Goal: Task Accomplishment & Management: Manage account settings

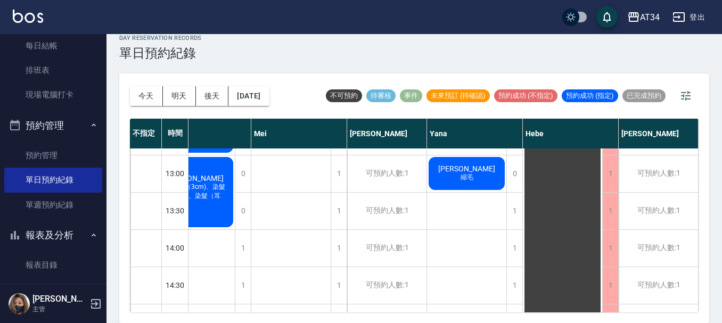
scroll to position [143, 348]
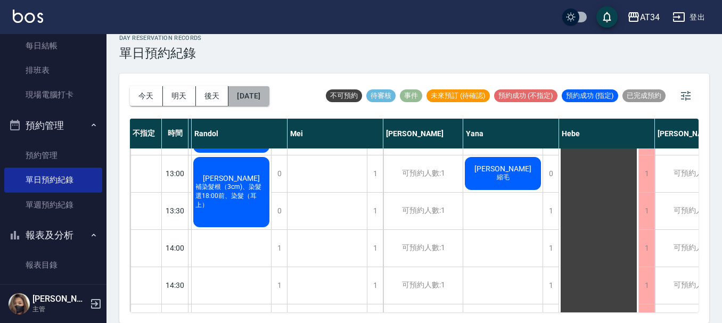
click at [262, 95] on button "2025/10/21" at bounding box center [249, 96] width 40 height 20
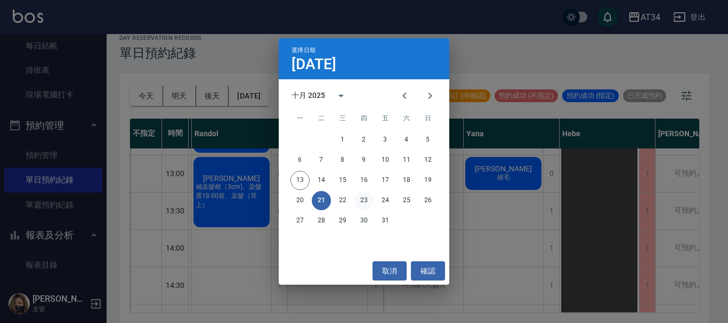
click at [364, 201] on button "23" at bounding box center [363, 200] width 19 height 19
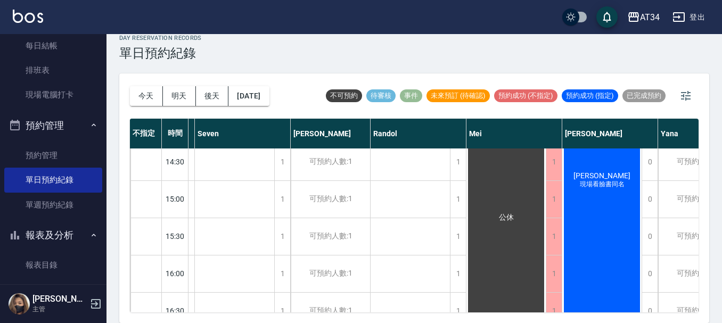
scroll to position [266, 191]
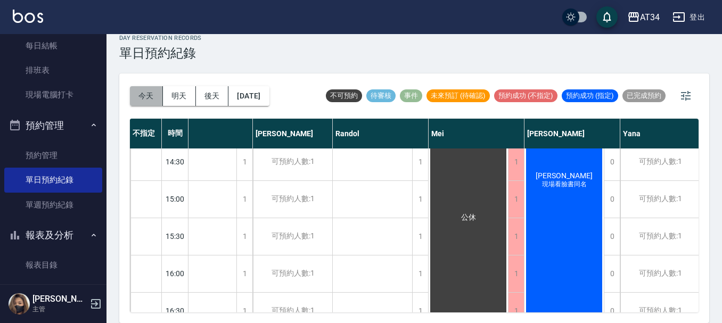
click at [149, 97] on button "今天" at bounding box center [146, 96] width 33 height 20
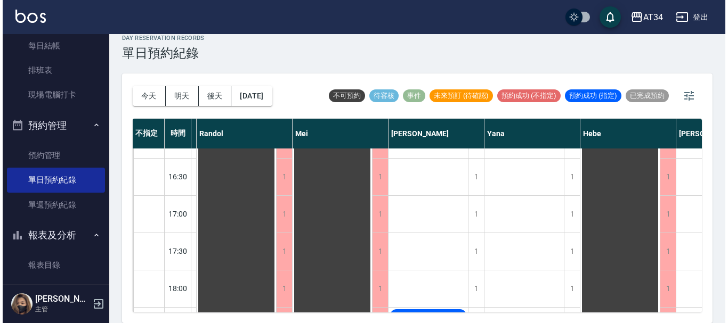
scroll to position [516, 522]
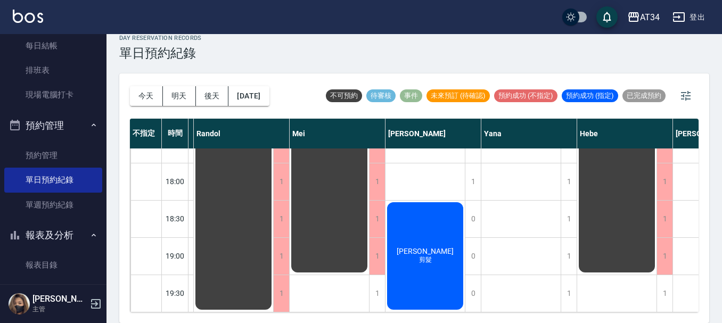
click at [433, 247] on span "[PERSON_NAME]" at bounding box center [425, 251] width 61 height 9
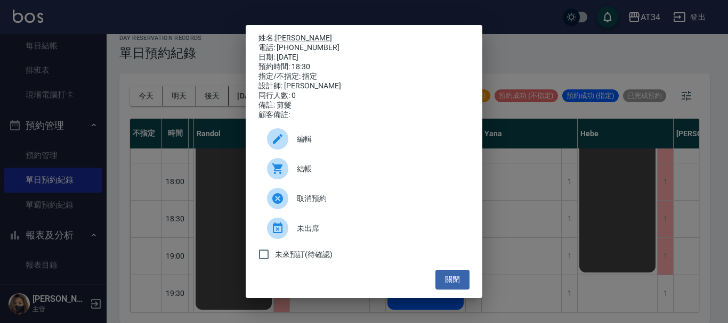
click at [296, 180] on div at bounding box center [282, 168] width 30 height 21
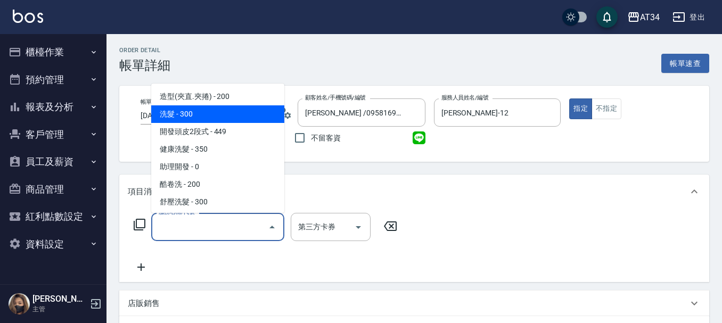
click at [209, 110] on span "洗髮 - 300" at bounding box center [217, 114] width 133 height 18
type input "洗髮(201)"
type input "30"
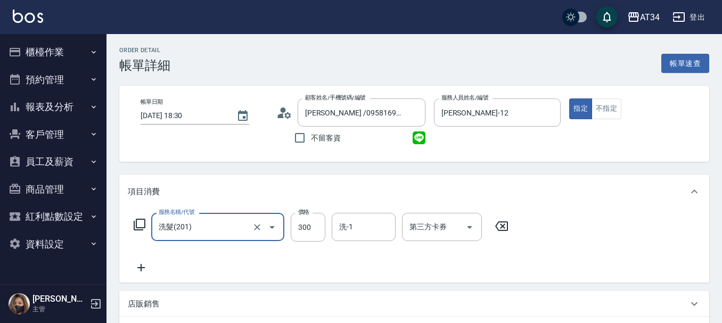
click at [260, 235] on div at bounding box center [265, 227] width 30 height 28
click at [259, 230] on icon "Clear" at bounding box center [257, 227] width 11 height 11
click at [235, 230] on input "服務名稱/代號" at bounding box center [203, 227] width 94 height 19
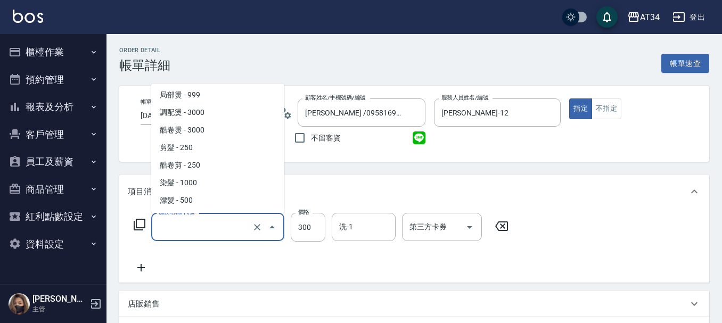
scroll to position [213, 0]
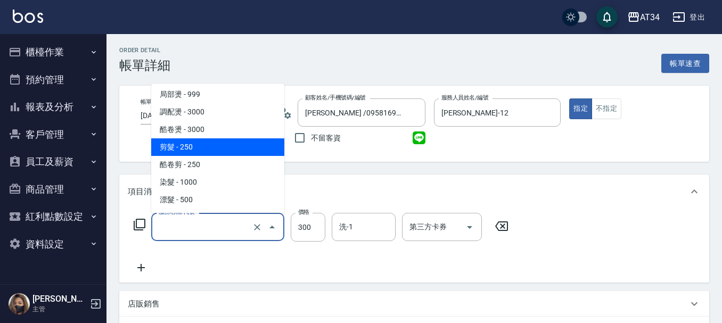
click at [209, 140] on span "剪髮 - 250" at bounding box center [217, 148] width 133 height 18
type input "剪髮(401)"
type input "20"
type input "250"
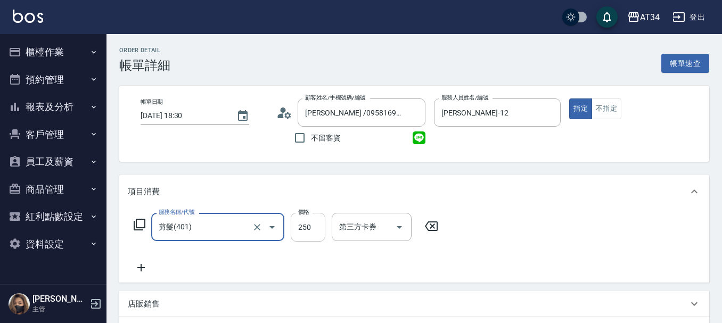
click at [303, 221] on input "250" at bounding box center [308, 227] width 35 height 29
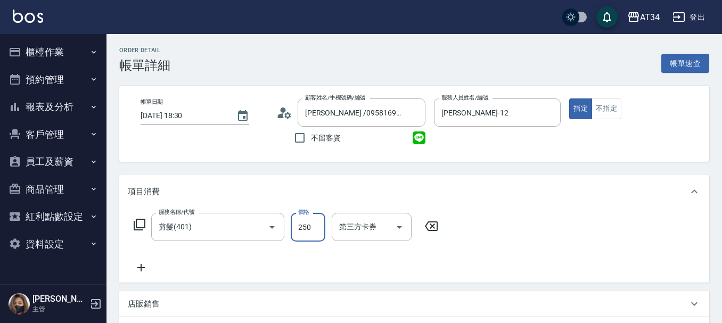
type input "0"
type input "30"
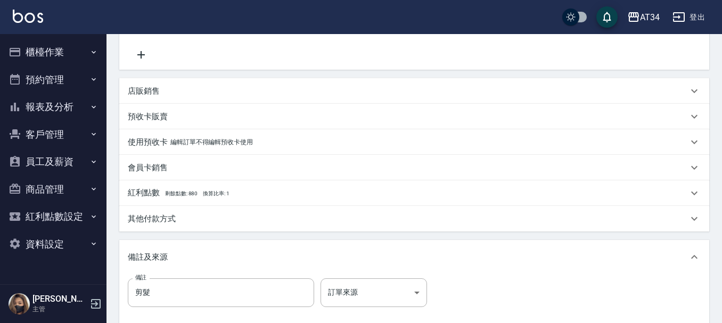
type input "300"
click at [150, 94] on p "店販銷售" at bounding box center [144, 91] width 32 height 11
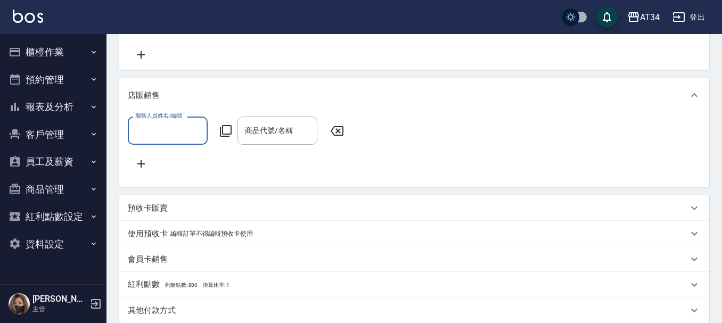
scroll to position [0, 0]
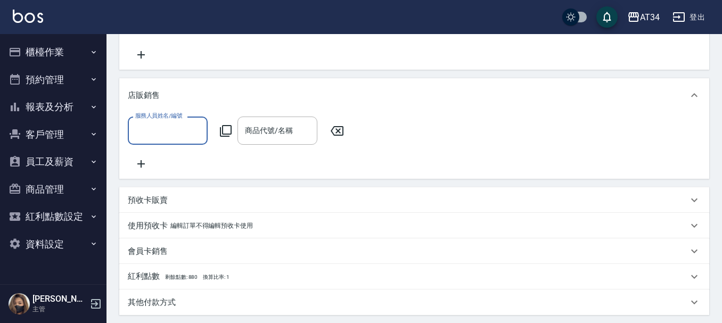
click at [167, 128] on input "服務人員姓名/編號" at bounding box center [168, 130] width 70 height 19
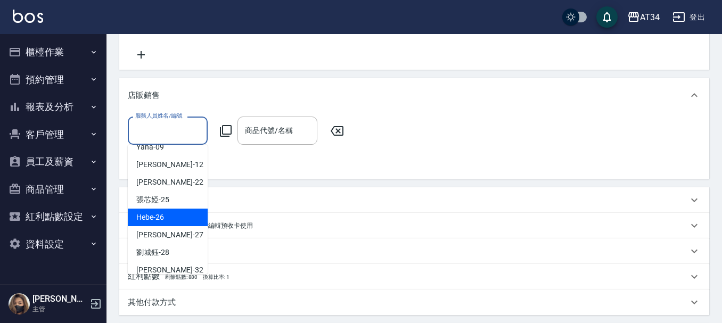
scroll to position [160, 0]
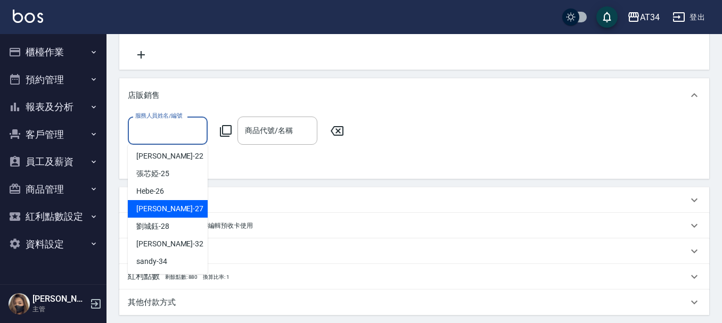
click at [296, 176] on div "服務人員姓名/編號 服務人員姓名/編號 商品代號/名稱 商品代號/名稱" at bounding box center [414, 145] width 590 height 67
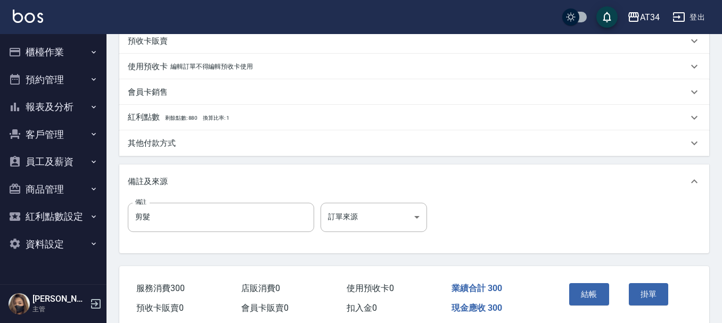
scroll to position [373, 0]
click at [160, 146] on p "其他付款方式" at bounding box center [152, 142] width 48 height 11
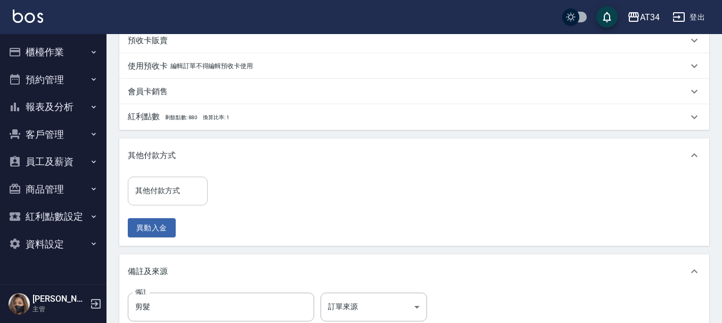
click at [174, 205] on div "其他付款方式" at bounding box center [168, 191] width 80 height 28
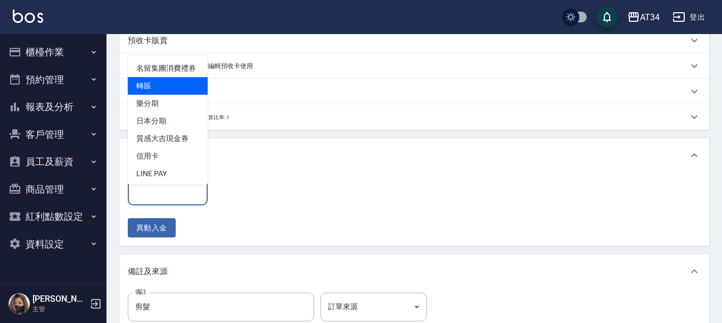
click at [184, 95] on span "轉賬" at bounding box center [168, 86] width 80 height 18
type input "轉賬"
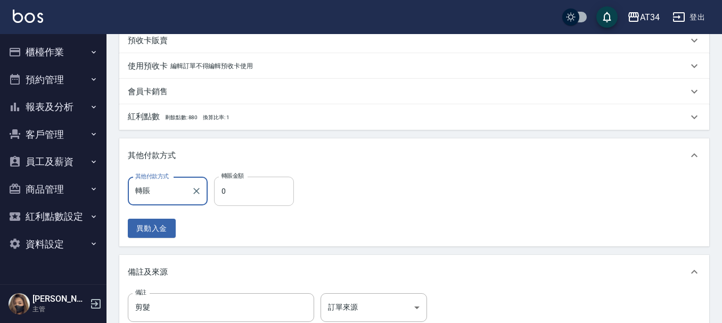
click at [259, 193] on input "0" at bounding box center [254, 191] width 80 height 29
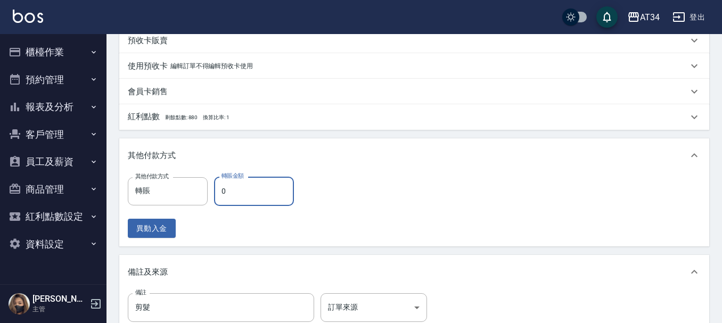
type input "20"
type input "30"
type input "0"
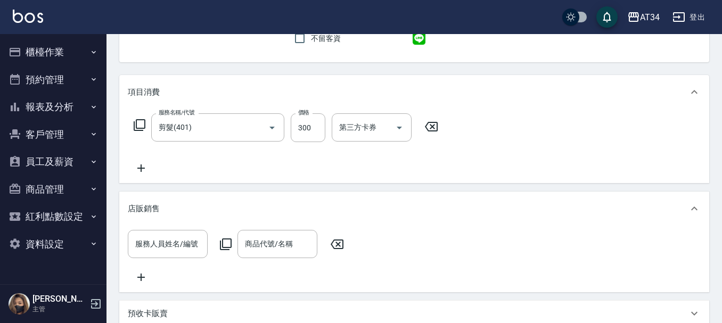
scroll to position [53, 0]
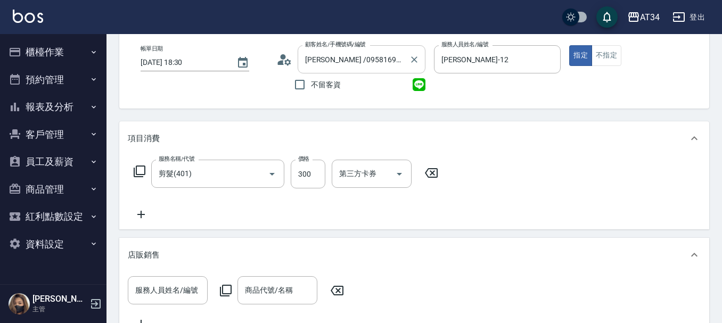
type input "300"
click at [385, 59] on input "Emily /0958169385/0958169385" at bounding box center [354, 59] width 102 height 19
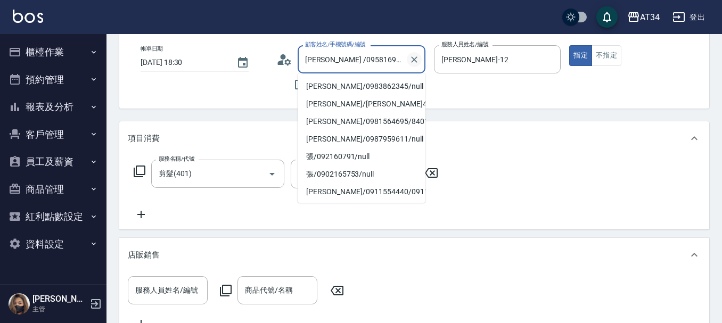
click at [419, 56] on icon "Clear" at bounding box center [414, 59] width 11 height 11
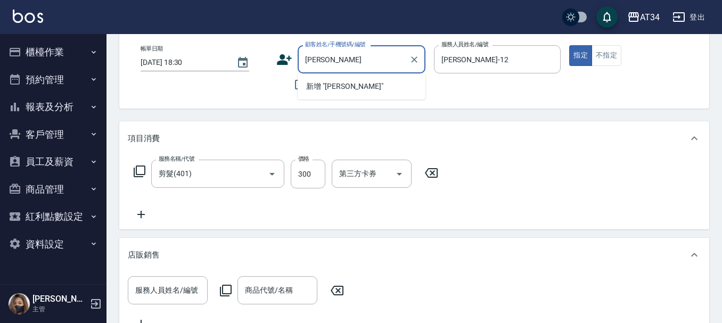
scroll to position [0, 0]
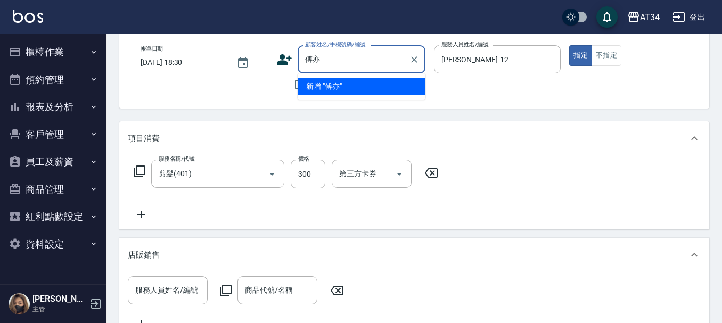
click at [315, 53] on input "傅亦" at bounding box center [354, 59] width 102 height 19
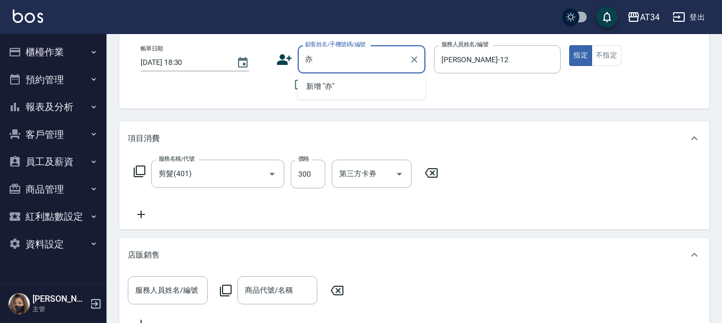
click at [345, 61] on input "亦" at bounding box center [354, 59] width 102 height 19
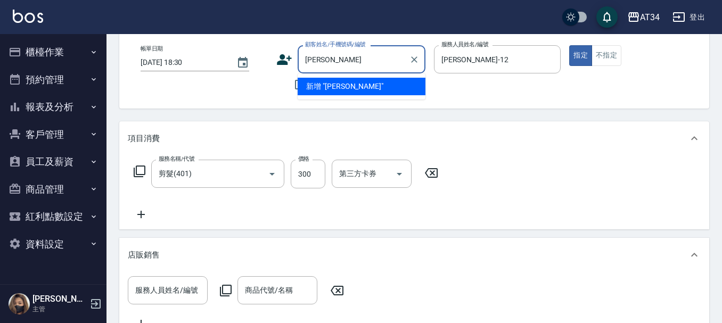
click at [333, 59] on input "亦琪" at bounding box center [354, 59] width 102 height 19
type input "亦琪"
click at [50, 110] on button "報表及分析" at bounding box center [53, 107] width 98 height 28
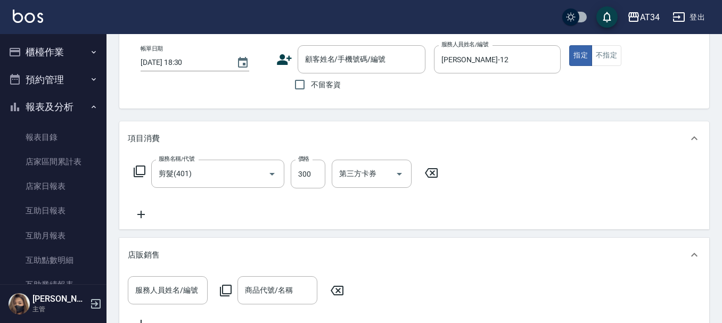
click at [17, 108] on icon "button" at bounding box center [15, 107] width 13 height 13
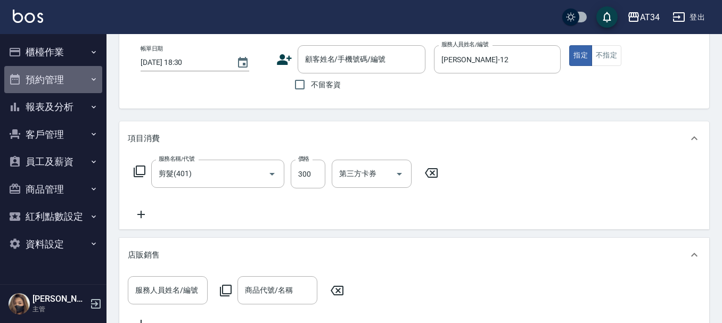
click at [55, 83] on button "預約管理" at bounding box center [53, 80] width 98 height 28
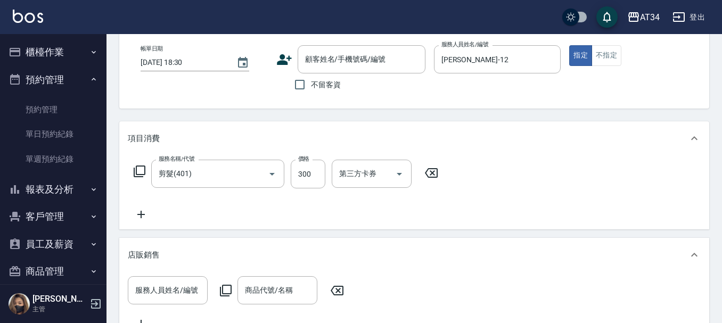
click at [63, 56] on button "櫃檯作業" at bounding box center [53, 52] width 98 height 28
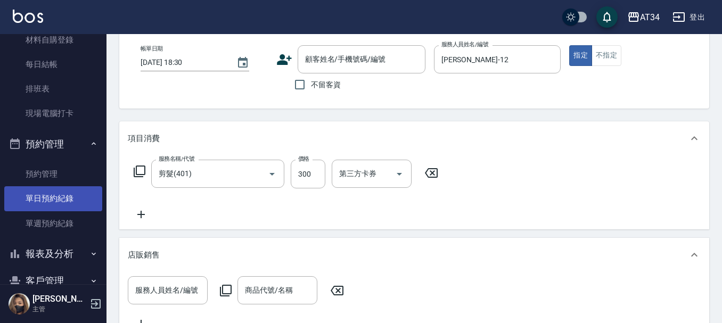
scroll to position [160, 0]
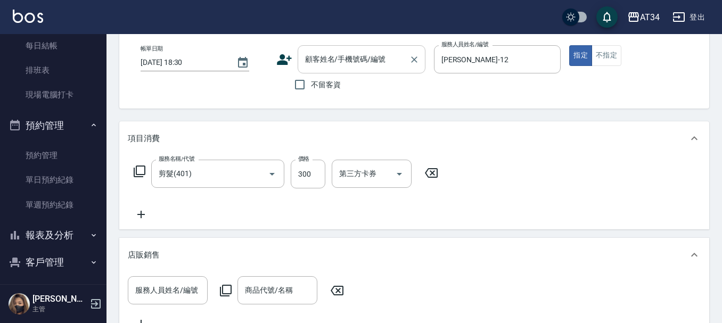
click at [336, 60] on input "顧客姓名/手機號碼/編號" at bounding box center [354, 59] width 102 height 19
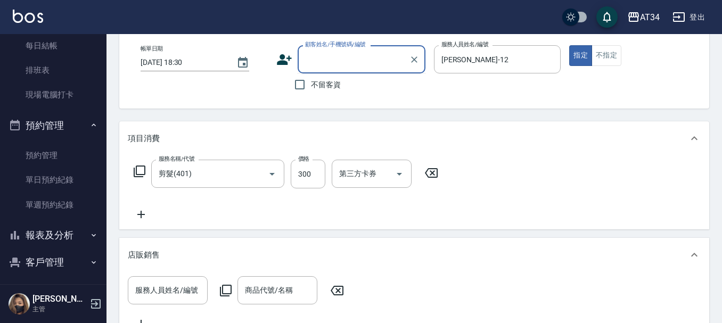
paste input "博弈淇"
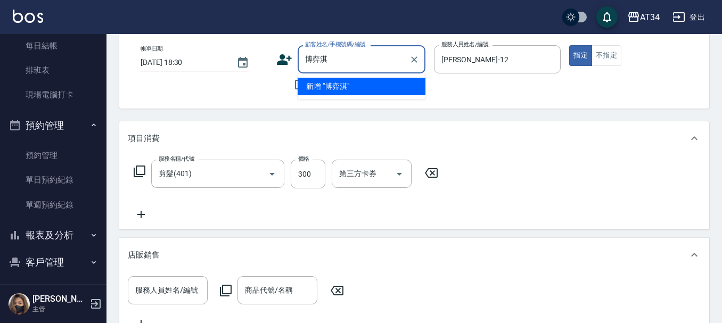
click at [399, 95] on li "新增 "博弈淇"" at bounding box center [362, 87] width 128 height 18
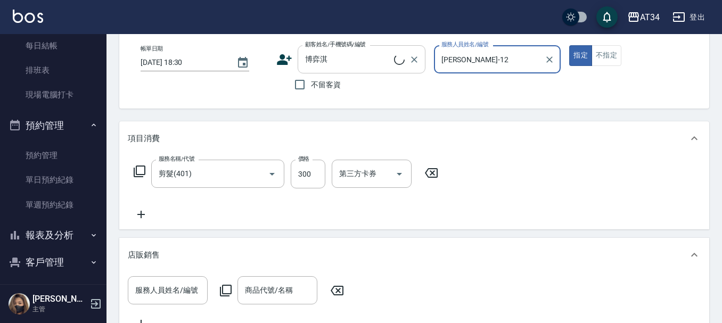
click at [569, 45] on button "指定" at bounding box center [580, 55] width 23 height 21
click at [382, 71] on div "博弈淇 顧客姓名/手機號碼/編號" at bounding box center [362, 59] width 128 height 28
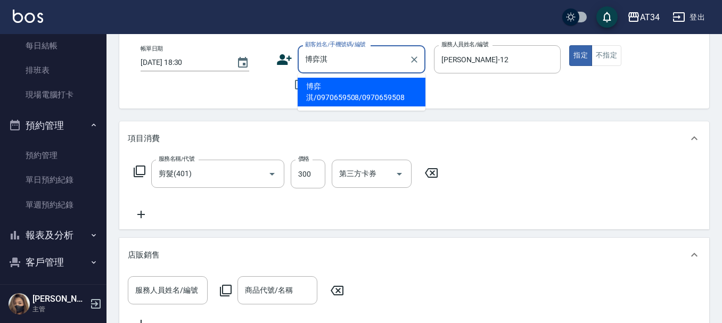
click at [386, 99] on li "博弈淇/0970659508/0970659508" at bounding box center [362, 92] width 128 height 29
type input "博弈淇/0970659508/0970659508"
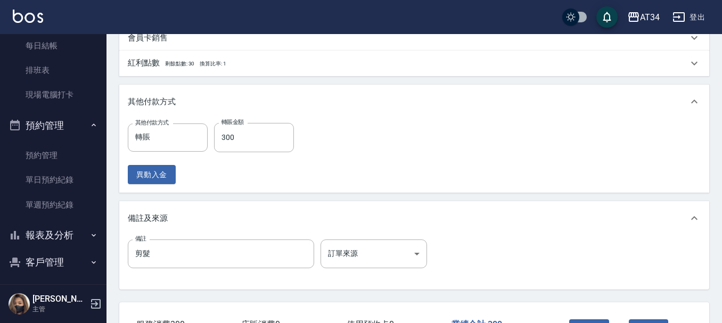
scroll to position [516, 0]
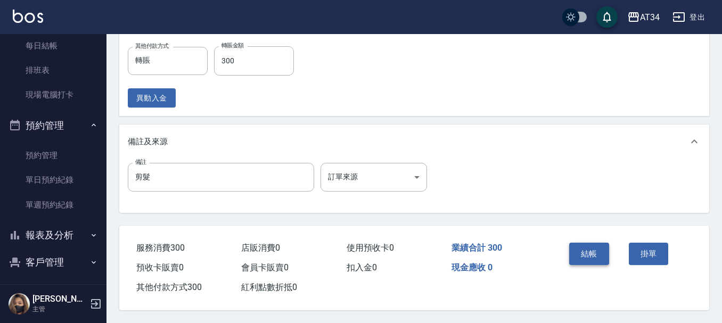
click at [577, 250] on button "結帳" at bounding box center [589, 254] width 40 height 22
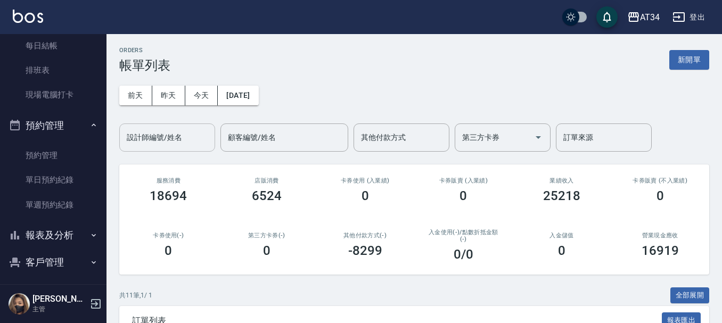
click at [158, 130] on div "設計師編號/姓名 設計師編號/姓名" at bounding box center [167, 138] width 96 height 28
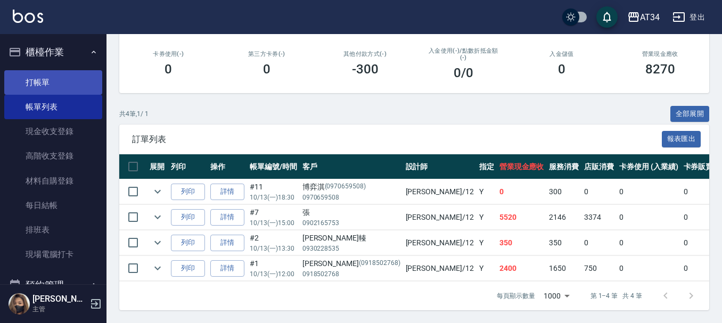
type input "Emily-12"
click at [28, 85] on link "打帳單" at bounding box center [53, 82] width 98 height 25
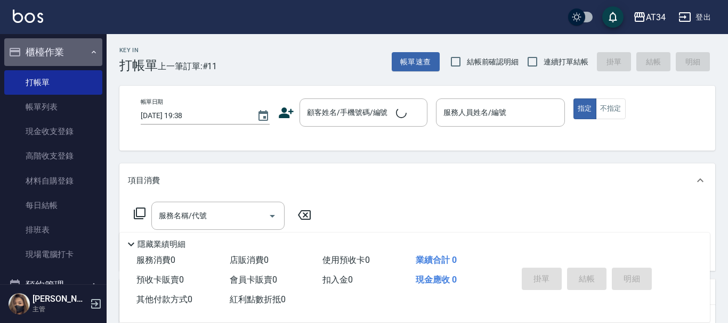
click at [62, 47] on button "櫃檯作業" at bounding box center [53, 52] width 98 height 28
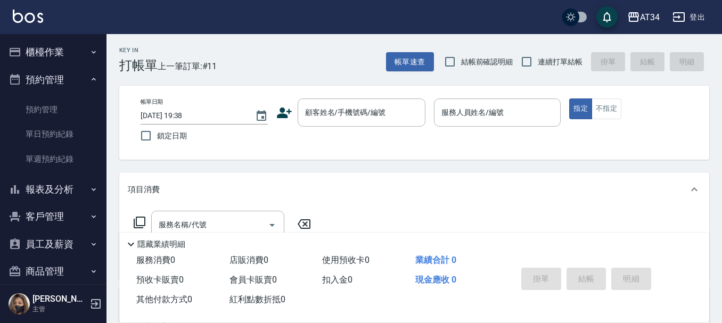
click at [62, 74] on button "預約管理" at bounding box center [53, 80] width 98 height 28
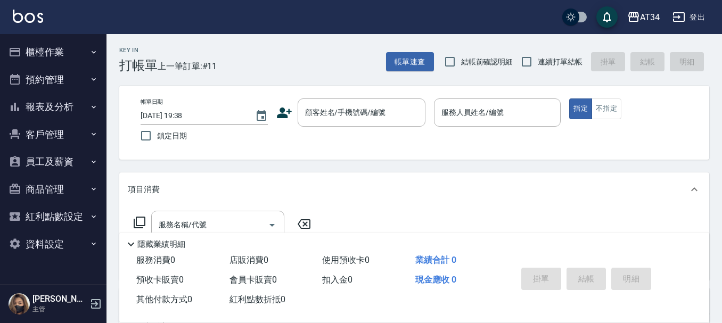
click at [58, 49] on button "櫃檯作業" at bounding box center [53, 52] width 98 height 28
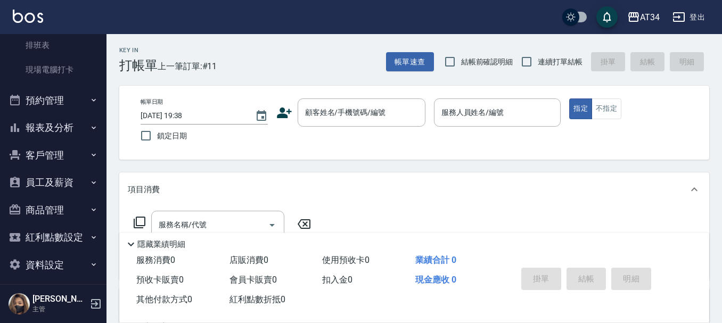
scroll to position [192, 0]
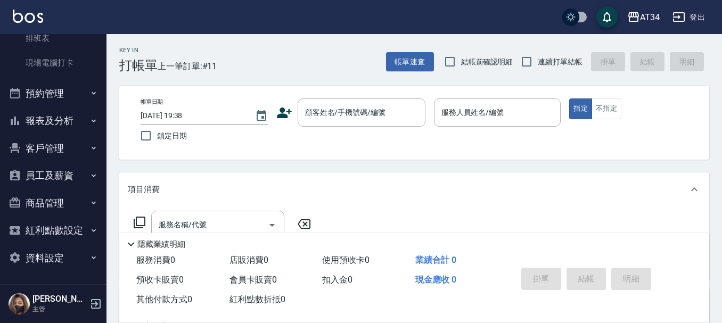
click at [43, 121] on button "報表及分析" at bounding box center [53, 121] width 98 height 28
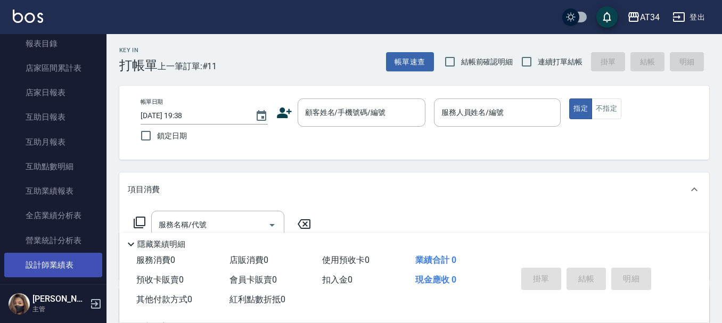
scroll to position [298, 0]
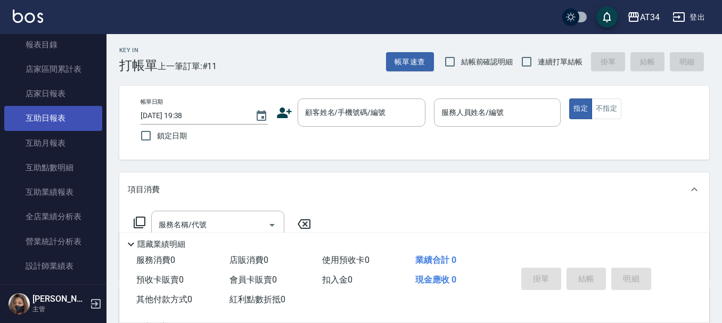
click at [58, 118] on link "互助日報表" at bounding box center [53, 118] width 98 height 25
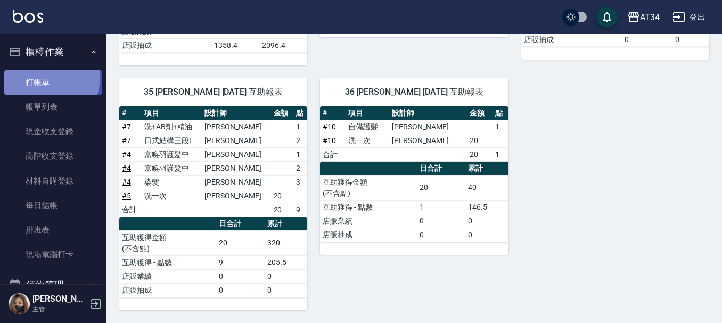
click at [39, 76] on link "打帳單" at bounding box center [53, 82] width 98 height 25
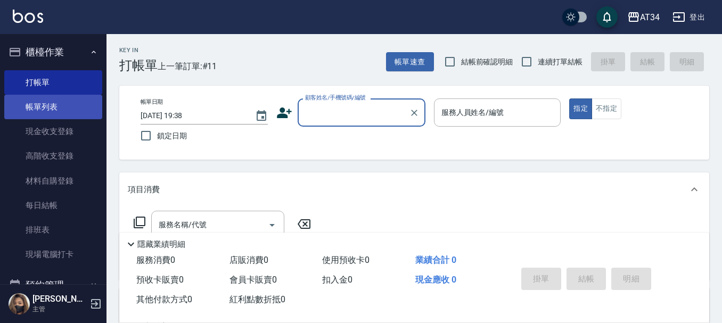
click at [30, 108] on link "帳單列表" at bounding box center [53, 107] width 98 height 25
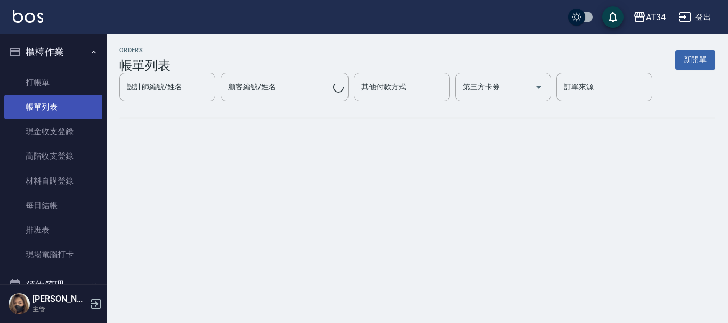
click at [49, 110] on link "帳單列表" at bounding box center [53, 107] width 98 height 25
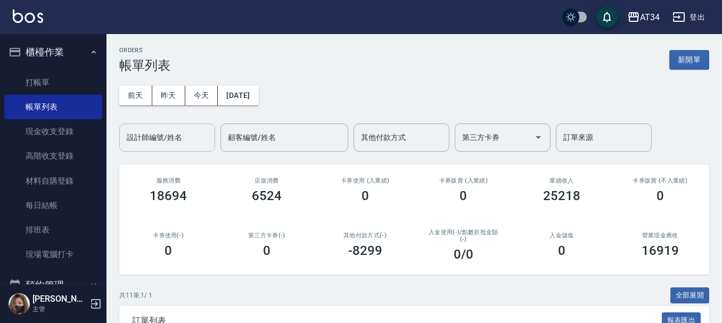
click at [135, 136] on input "設計師編號/姓名" at bounding box center [167, 137] width 86 height 19
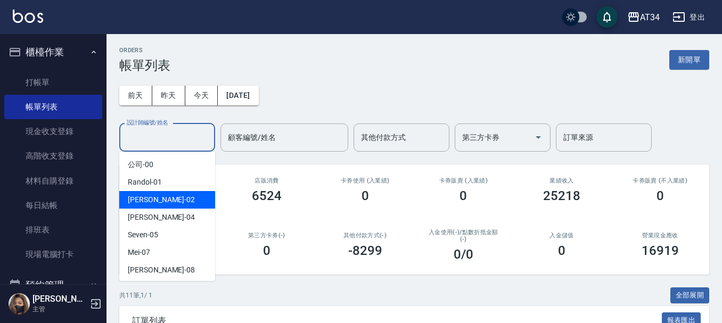
click at [164, 200] on div "Wendy -02" at bounding box center [167, 200] width 96 height 18
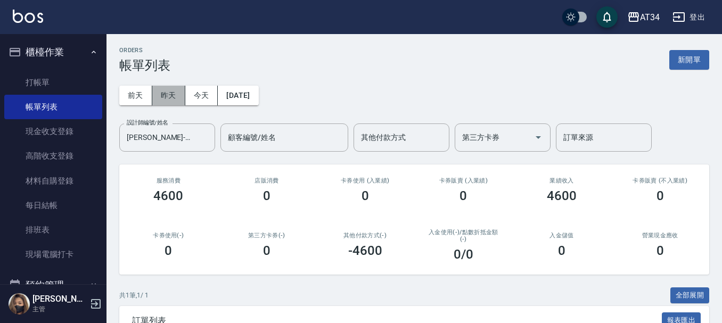
click at [180, 91] on button "昨天" at bounding box center [168, 96] width 33 height 20
click at [149, 96] on button "前天" at bounding box center [135, 96] width 33 height 20
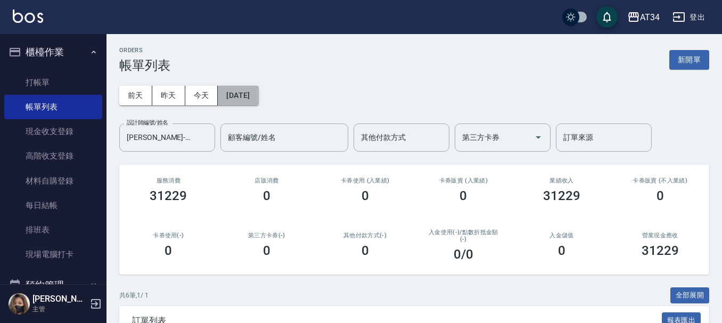
click at [246, 89] on button "2025/10/11" at bounding box center [238, 96] width 40 height 20
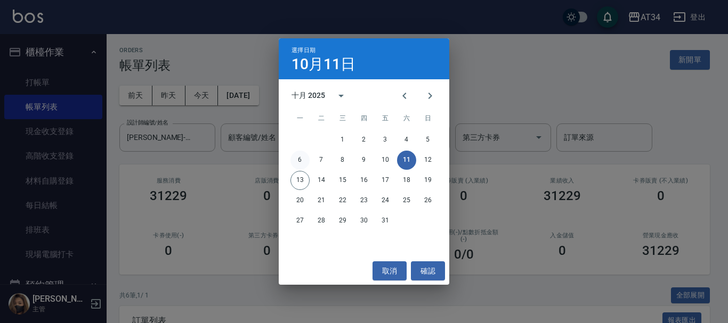
click at [308, 160] on button "6" at bounding box center [299, 160] width 19 height 19
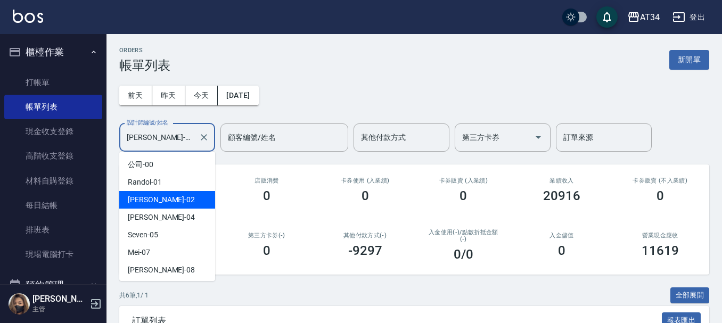
click at [176, 129] on input "Wendy-02" at bounding box center [159, 137] width 70 height 19
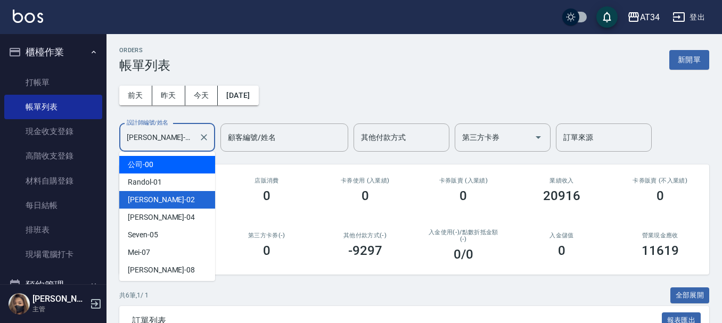
click at [182, 164] on div "公司 -00" at bounding box center [167, 165] width 96 height 18
type input "公司-00"
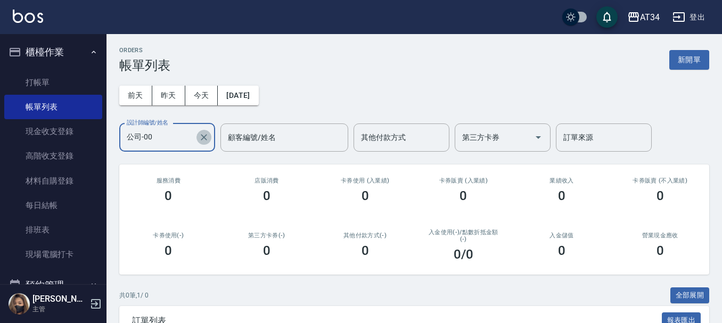
click at [208, 140] on icon "Clear" at bounding box center [204, 137] width 11 height 11
click at [245, 199] on div "0" at bounding box center [267, 196] width 73 height 15
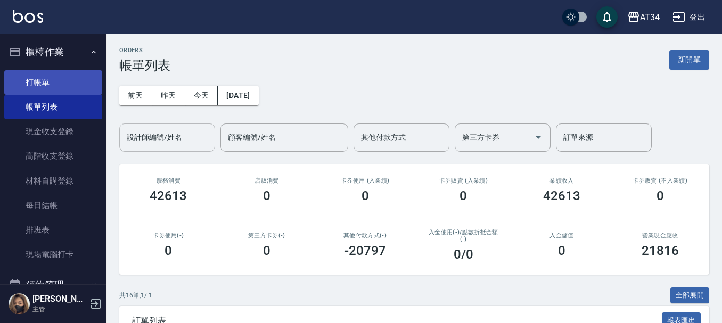
click at [42, 75] on link "打帳單" at bounding box center [53, 82] width 98 height 25
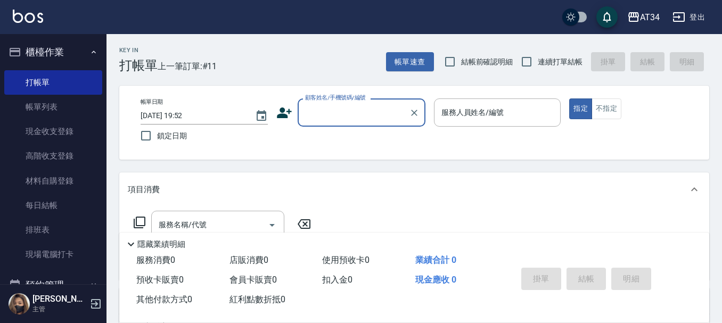
click at [278, 112] on icon at bounding box center [284, 113] width 16 height 16
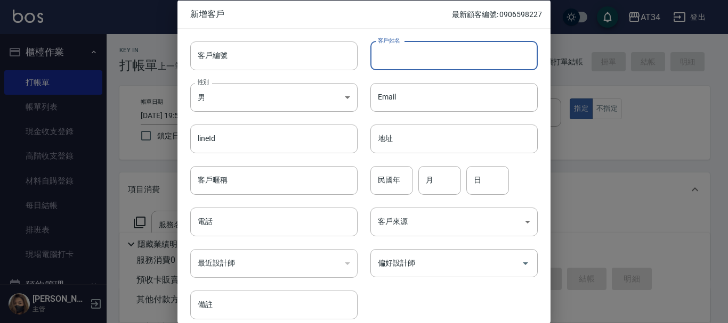
click at [399, 60] on input "客戶姓名" at bounding box center [453, 55] width 167 height 29
type input "高"
click at [268, 95] on body "AT34 登出 櫃檯作業 打帳單 帳單列表 現金收支登錄 高階收支登錄 材料自購登錄 每日結帳 排班表 現場電腦打卡 預約管理 預約管理 單日預約紀錄 單週預…" at bounding box center [364, 272] width 728 height 544
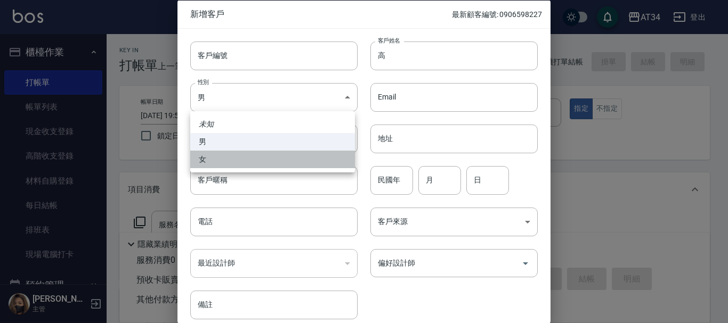
click at [241, 158] on li "女" at bounding box center [272, 160] width 165 height 18
type input "FEMALE"
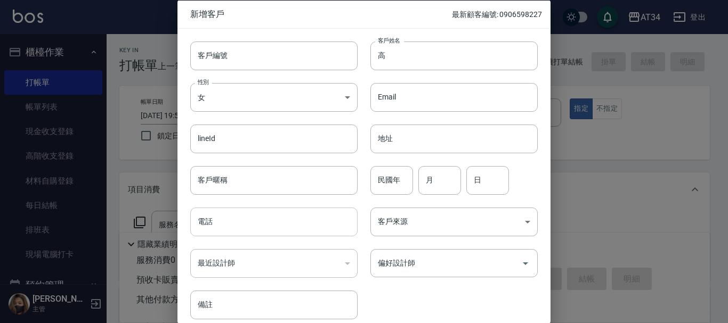
click at [227, 221] on input "電話" at bounding box center [273, 222] width 167 height 29
type input "0903110862"
click at [378, 183] on input "民國年" at bounding box center [391, 180] width 43 height 29
type input "76"
click at [437, 184] on input "月" at bounding box center [439, 180] width 43 height 29
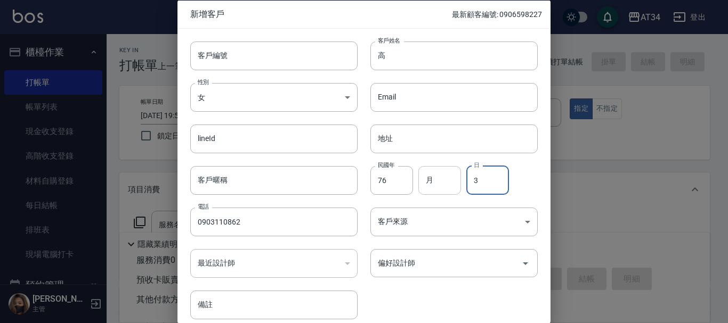
type input "3"
click at [437, 184] on input "月" at bounding box center [439, 180] width 43 height 29
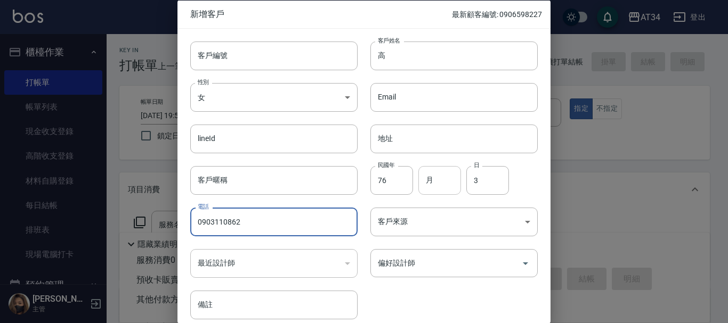
click at [437, 184] on input "月" at bounding box center [439, 180] width 43 height 29
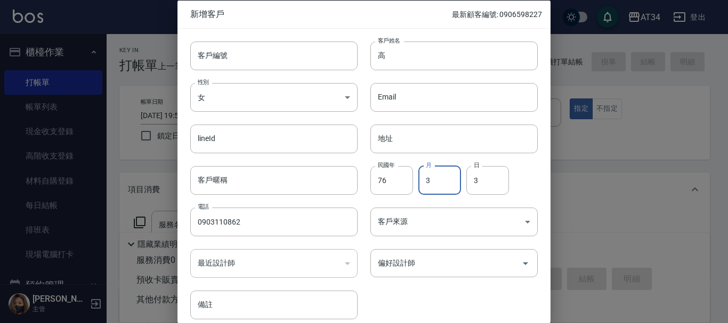
type input "3"
type input "1"
drag, startPoint x: 369, startPoint y: 304, endPoint x: 370, endPoint y: 295, distance: 9.1
click at [369, 304] on div "客戶編號 客戶編號 客戶姓名 高 客戶姓名 性別 女 FEMALE 性別 Email Email lineId lineId 地址 地址 客戶暱稱 客戶暱稱 …" at bounding box center [357, 173] width 360 height 291
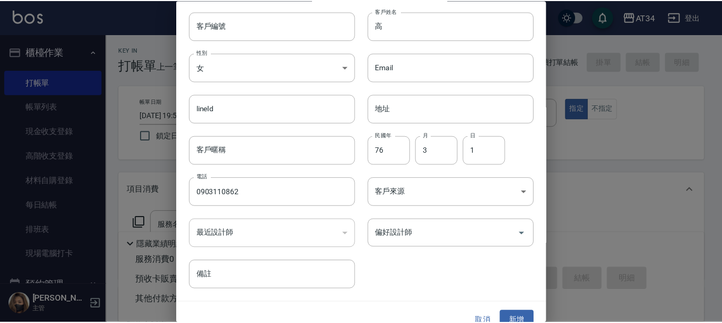
scroll to position [46, 0]
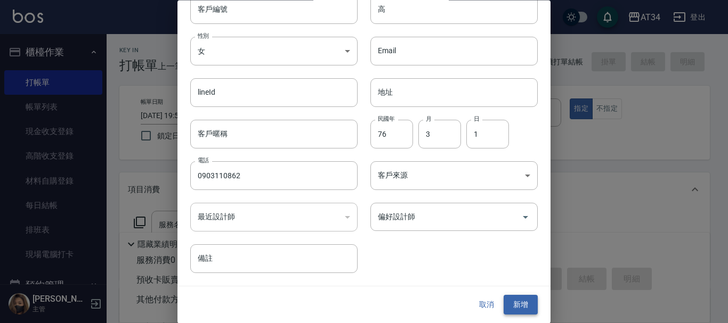
click at [503, 308] on button "新增" at bounding box center [520, 306] width 34 height 20
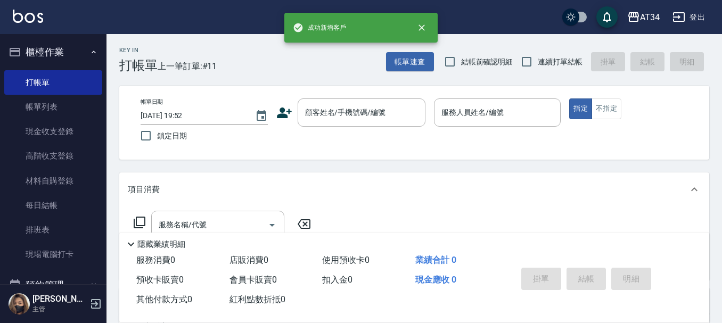
click at [532, 200] on div "項目消費" at bounding box center [414, 190] width 590 height 34
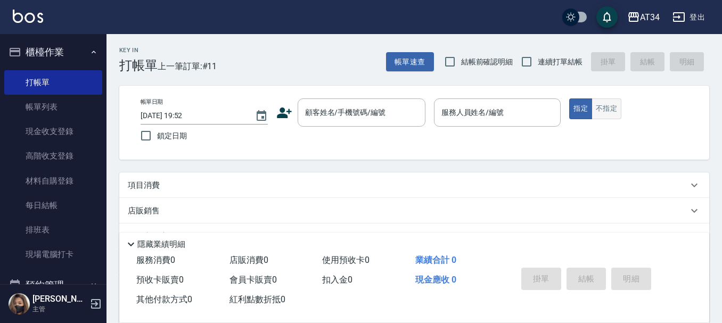
click at [598, 106] on button "不指定" at bounding box center [607, 109] width 30 height 21
click at [535, 105] on input "服務人員姓名/編號" at bounding box center [498, 112] width 118 height 19
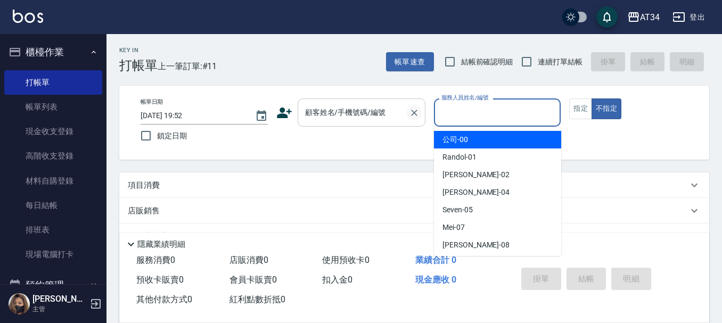
click at [410, 113] on icon "Clear" at bounding box center [414, 113] width 11 height 11
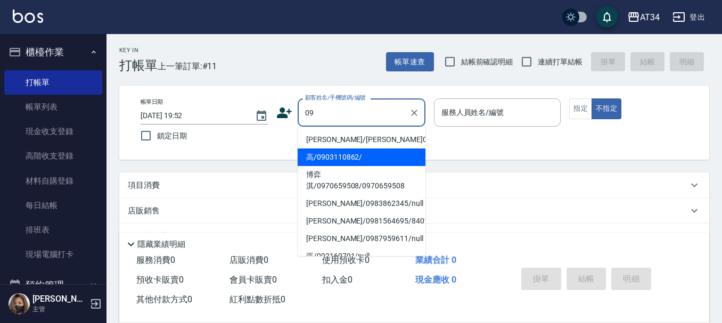
click at [351, 156] on li "高/0903110862/" at bounding box center [362, 158] width 128 height 18
type input "高/0903110862/"
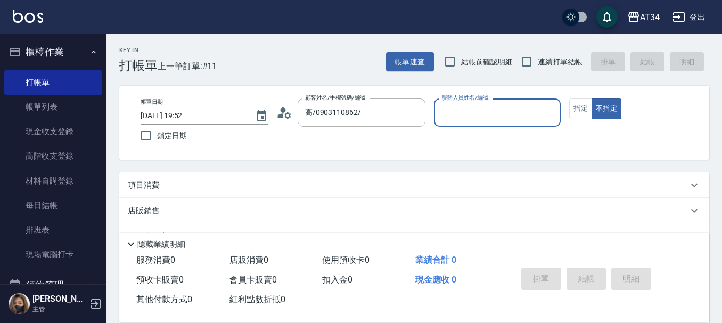
click at [507, 108] on input "服務人員姓名/編號" at bounding box center [498, 112] width 118 height 19
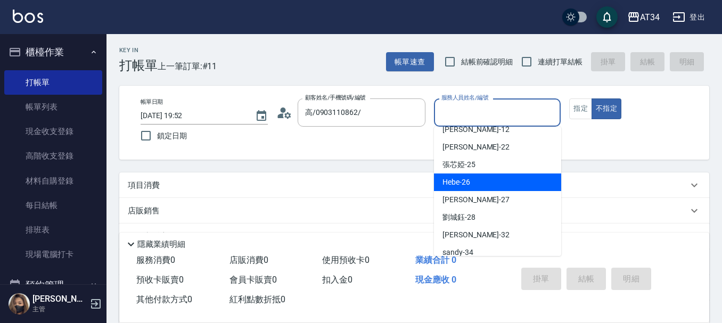
scroll to position [195, 0]
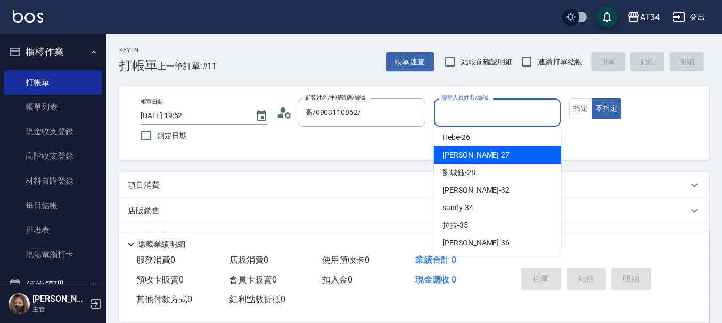
click at [491, 156] on div "annie -27" at bounding box center [497, 155] width 127 height 18
type input "annie-27"
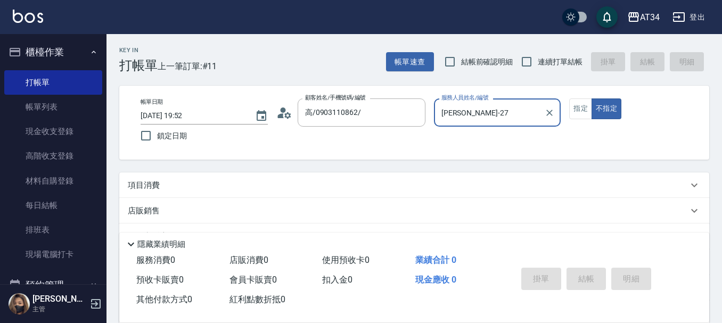
click at [474, 195] on div "項目消費" at bounding box center [414, 186] width 590 height 26
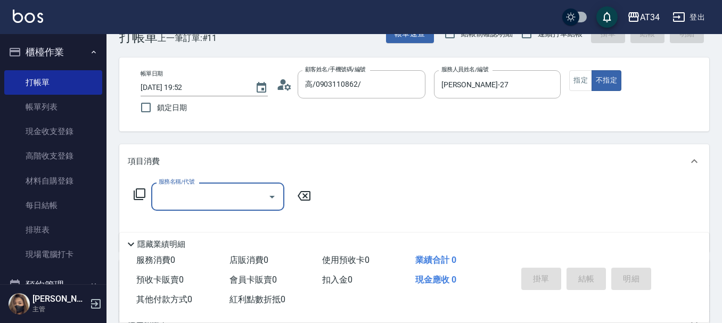
scroll to position [53, 0]
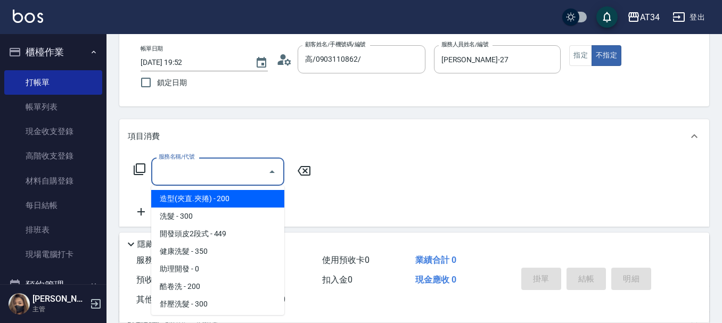
click at [200, 166] on input "服務名稱/代號" at bounding box center [210, 171] width 108 height 19
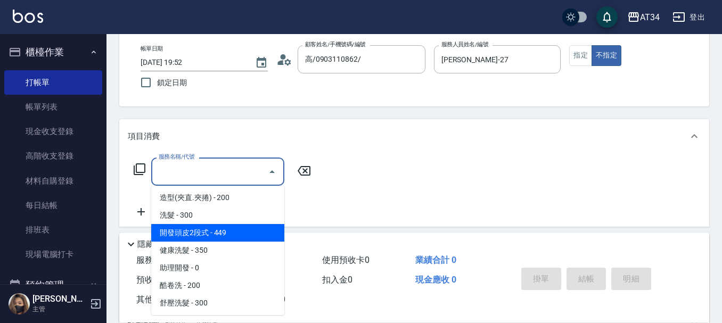
scroll to position [0, 0]
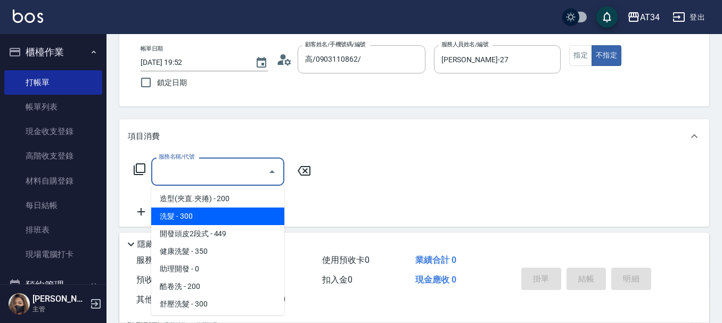
click at [200, 210] on span "洗髮 - 300" at bounding box center [217, 217] width 133 height 18
type input "洗髮(201)"
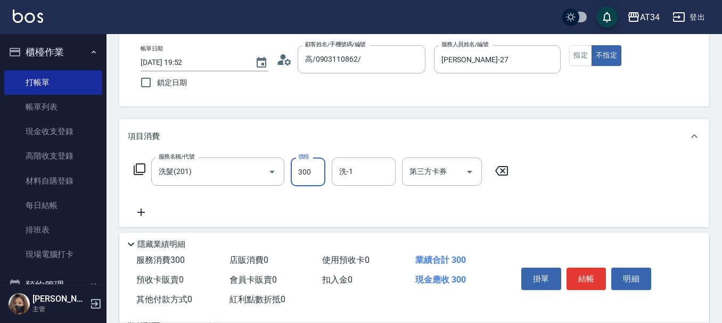
click at [292, 180] on input "300" at bounding box center [308, 172] width 35 height 29
type input "0"
type input "50"
click at [355, 183] on div "洗-1" at bounding box center [364, 172] width 64 height 28
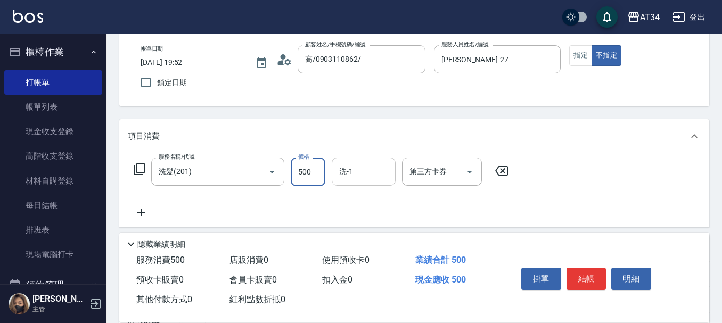
type input "500"
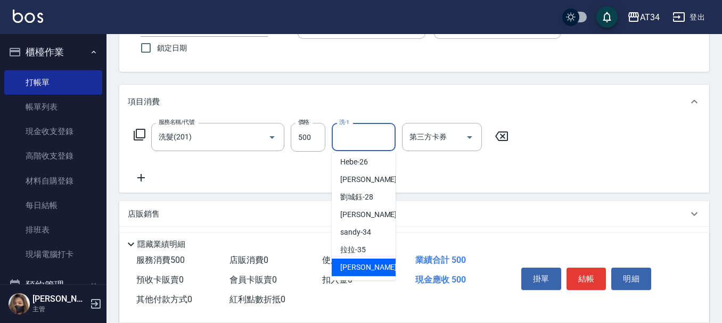
scroll to position [107, 0]
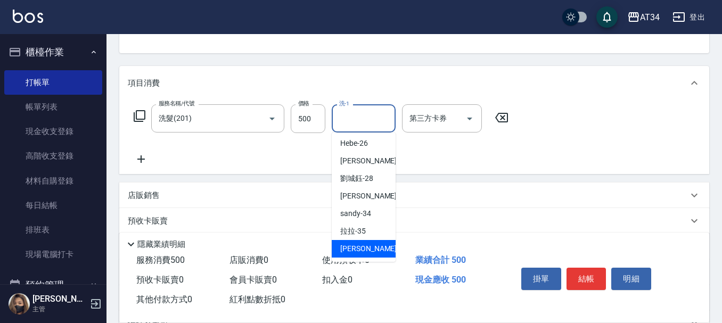
click at [362, 255] on div "張可芮 -36" at bounding box center [364, 249] width 64 height 18
type input "[PERSON_NAME]-36"
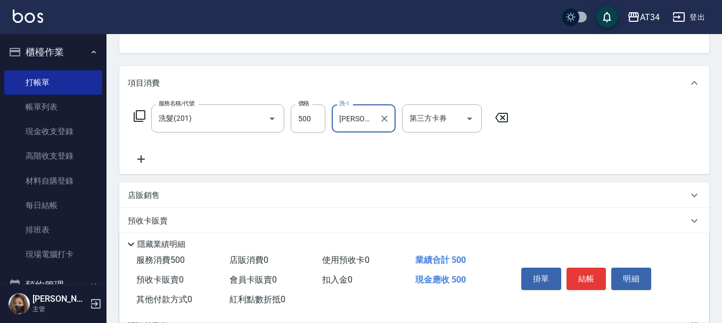
click at [433, 172] on div "服務名稱/代號 洗髮(201) 服務名稱/代號 價格 500 價格 洗-1 張可芮-36 洗-1 第三方卡券 第三方卡券" at bounding box center [414, 137] width 590 height 74
click at [581, 274] on button "結帳" at bounding box center [587, 279] width 40 height 22
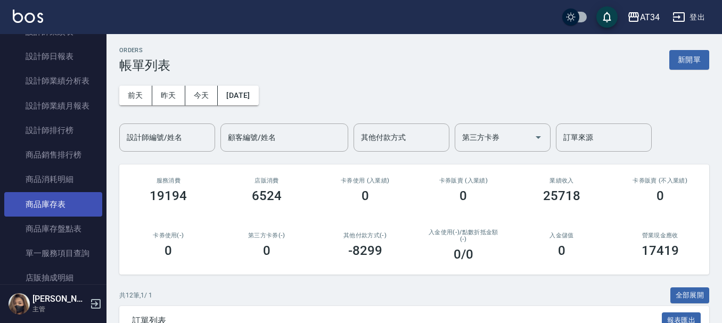
click at [54, 202] on link "商品庫存表" at bounding box center [53, 204] width 98 height 25
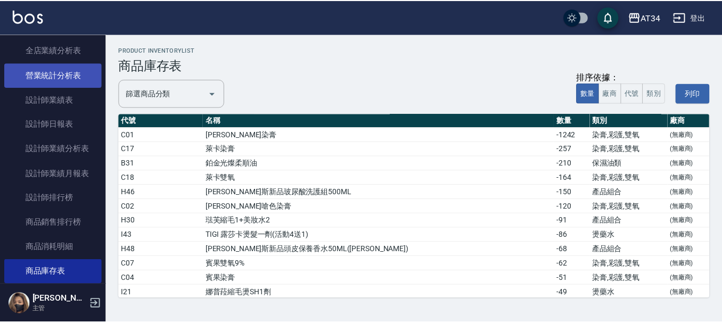
scroll to position [357, 0]
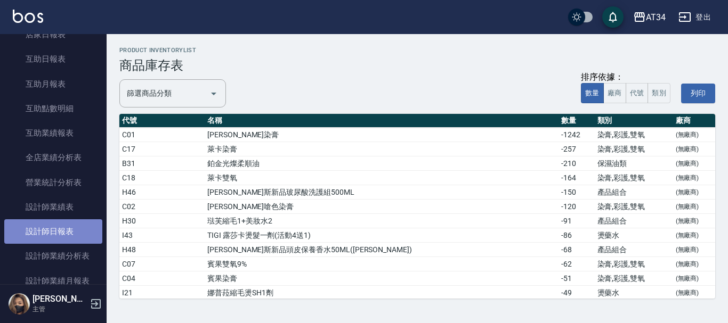
click at [63, 234] on link "設計師日報表" at bounding box center [53, 231] width 98 height 25
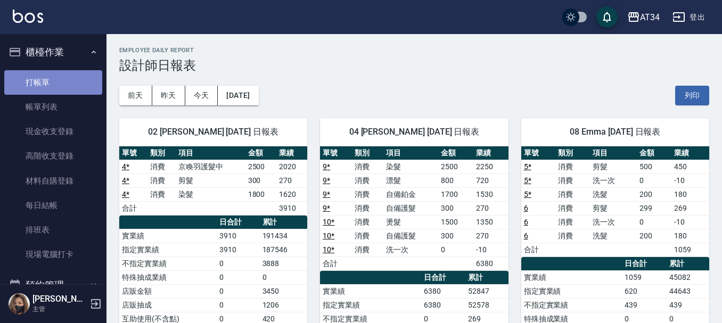
click at [67, 80] on link "打帳單" at bounding box center [53, 82] width 98 height 25
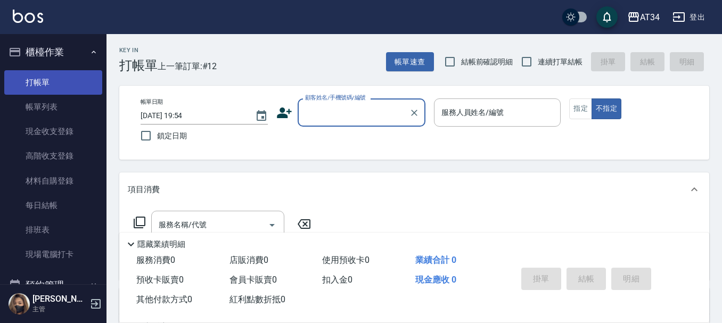
click at [67, 80] on link "打帳單" at bounding box center [53, 82] width 98 height 25
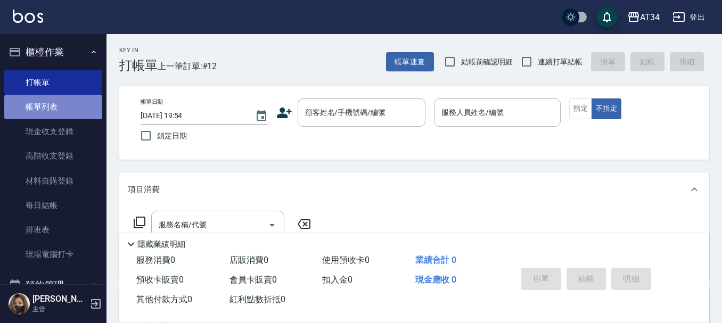
click at [54, 112] on link "帳單列表" at bounding box center [53, 107] width 98 height 25
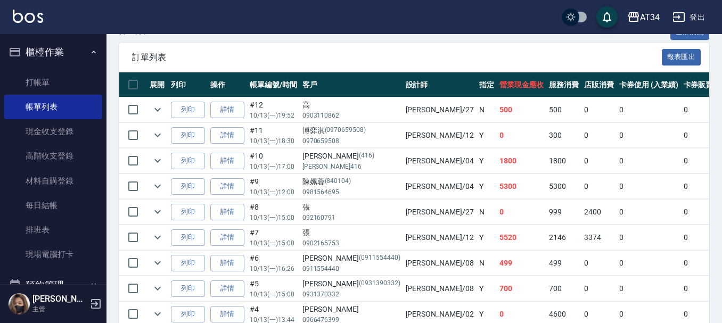
scroll to position [266, 0]
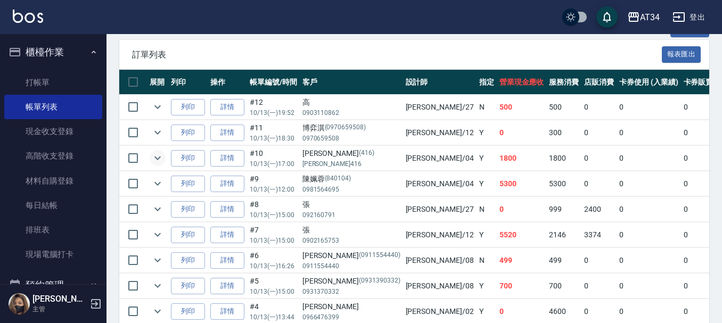
click at [156, 160] on icon "expand row" at bounding box center [157, 158] width 13 height 13
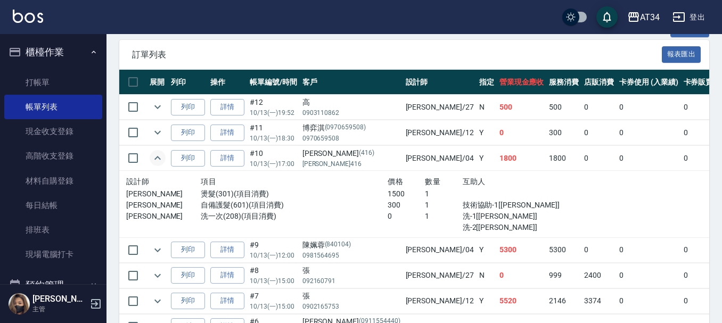
scroll to position [320, 0]
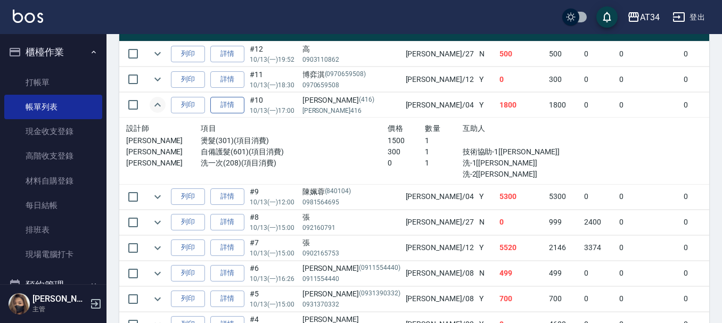
click at [231, 104] on link "詳情" at bounding box center [227, 105] width 34 height 17
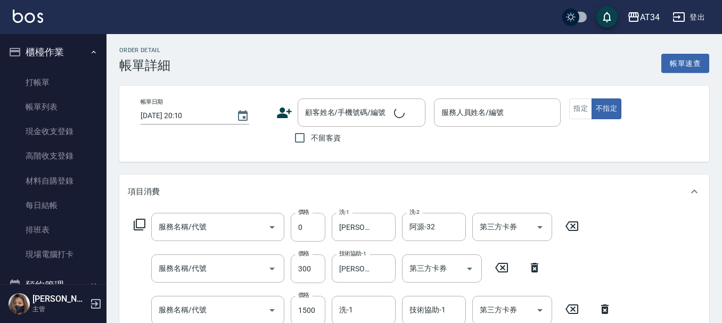
type input "洗一次(208)"
type input "自備護髮(601)"
type input "燙髮(301)"
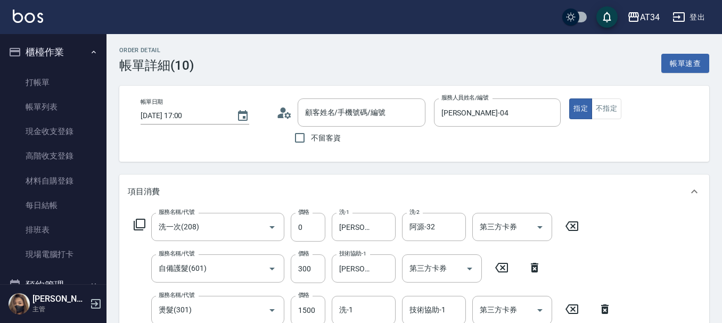
type input "2025/10/13 17:00"
type input "Gina-04"
type input "180"
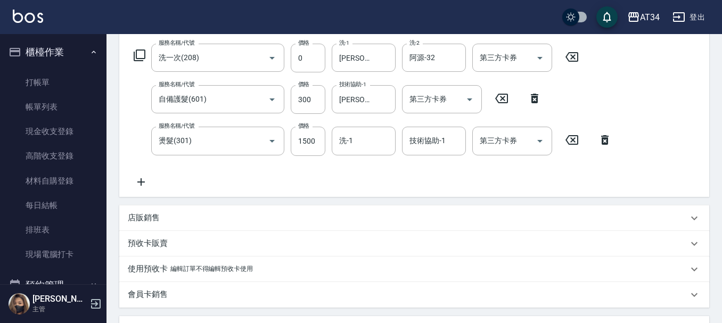
type input "林育輝/林育輝416/416"
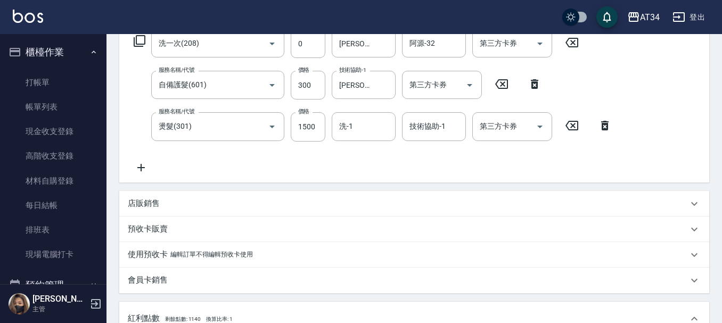
scroll to position [160, 0]
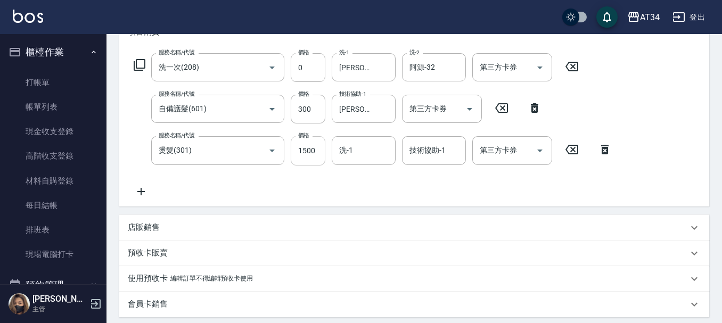
click at [311, 151] on input "1500" at bounding box center [308, 150] width 35 height 29
type input "30"
type input "18"
type input "40"
type input "1800"
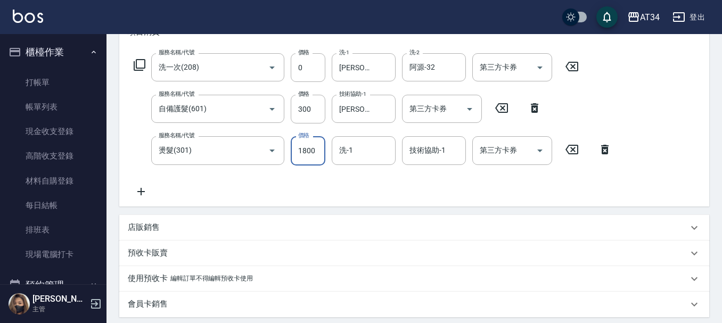
type input "210"
type input "1800"
click at [261, 185] on div "服務名稱/代號 洗一次(208) 服務名稱/代號 價格 0 價格 洗-1 張可芮-36 洗-1 洗-2 阿源-32 洗-2 第三方卡券 第三方卡券 服務名稱/…" at bounding box center [373, 125] width 491 height 144
click at [453, 67] on icon "Clear" at bounding box center [455, 67] width 11 height 11
click at [369, 150] on input "洗-1" at bounding box center [364, 150] width 54 height 19
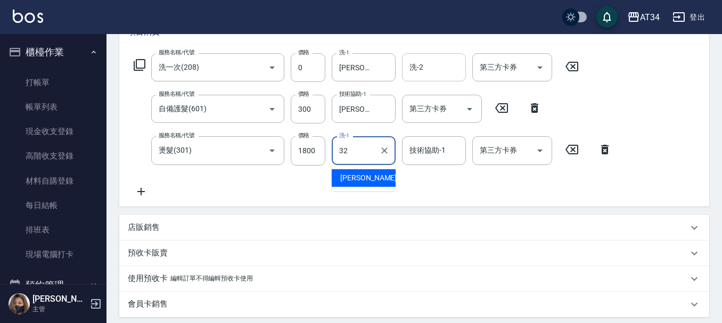
type input "阿源-32"
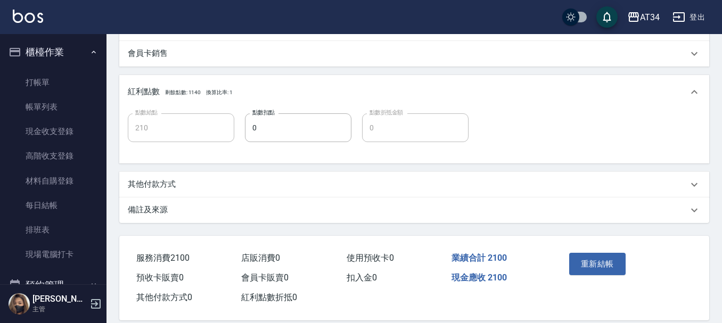
scroll to position [426, 0]
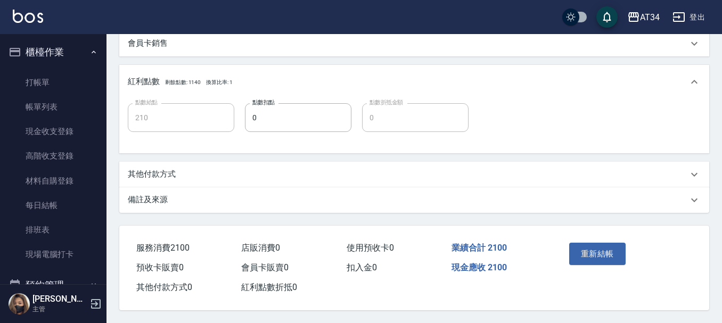
click at [165, 173] on p "其他付款方式" at bounding box center [152, 174] width 48 height 11
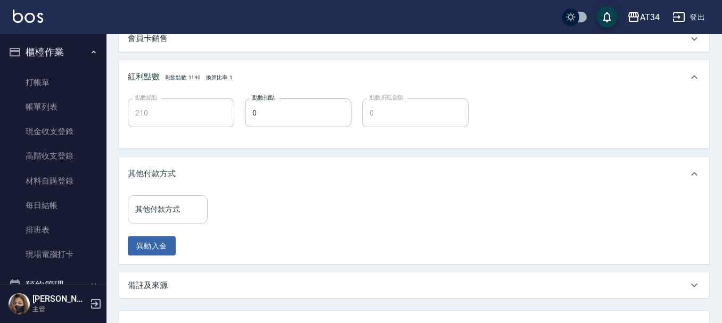
click at [163, 207] on input "其他付款方式" at bounding box center [168, 209] width 70 height 19
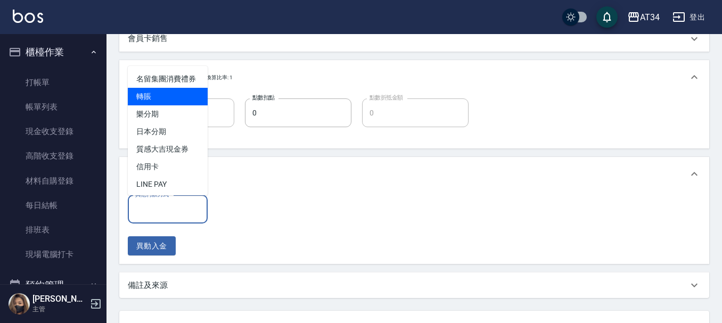
click at [150, 105] on span "轉賬" at bounding box center [168, 97] width 80 height 18
type input "轉賬"
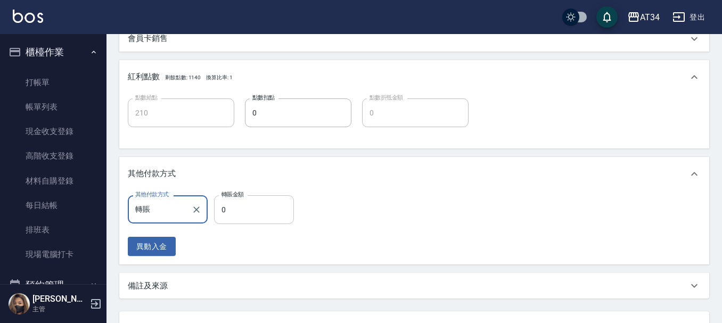
click at [226, 211] on input "0" at bounding box center [254, 209] width 80 height 29
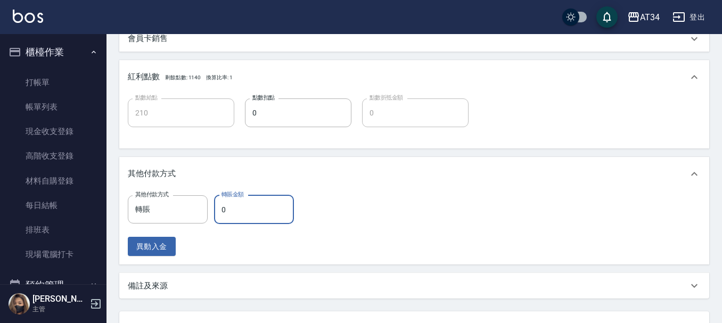
type input "200"
type input "210"
type input "180"
type input "2100"
type input "0"
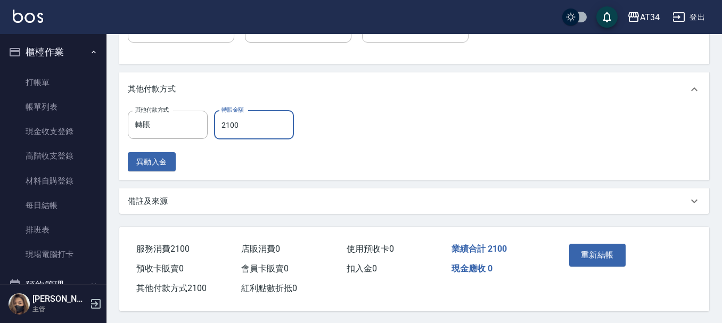
scroll to position [516, 0]
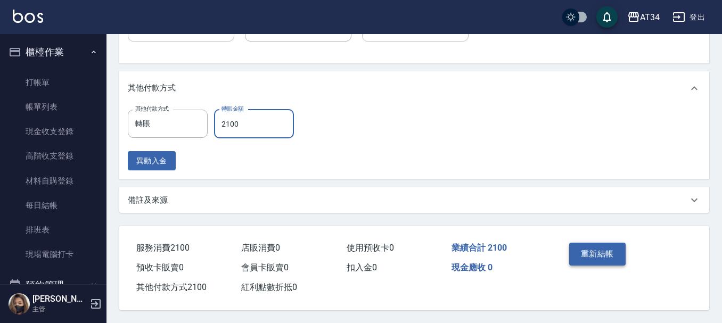
type input "2100"
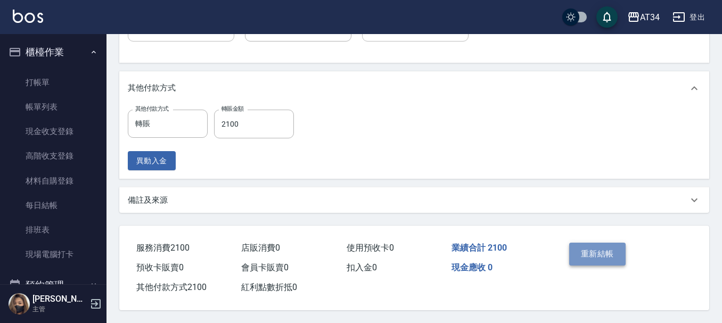
click at [595, 249] on button "重新結帳" at bounding box center [597, 254] width 56 height 22
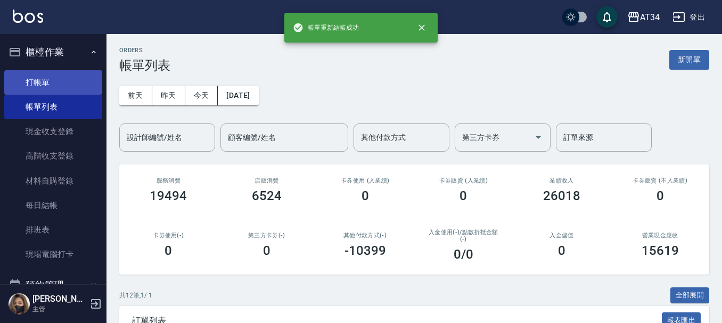
click at [77, 78] on link "打帳單" at bounding box center [53, 82] width 98 height 25
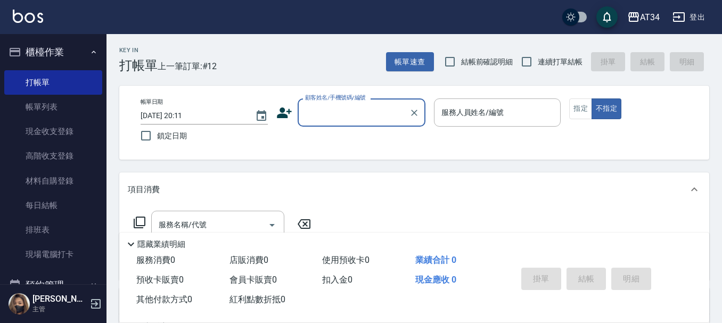
click at [321, 109] on input "顧客姓名/手機號碼/編號" at bounding box center [354, 112] width 102 height 19
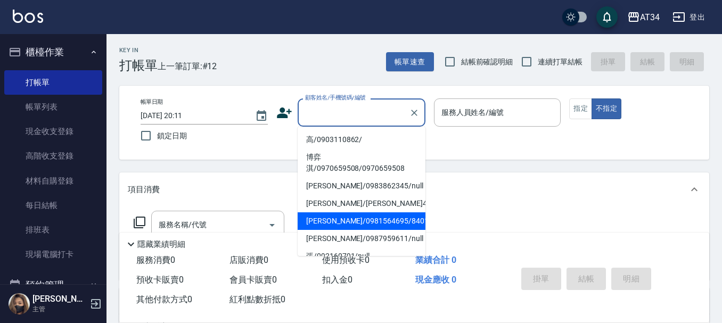
click at [329, 224] on li "陳姵蓉/0981564695/840104" at bounding box center [362, 222] width 128 height 18
type input "陳姵蓉/0981564695/840104"
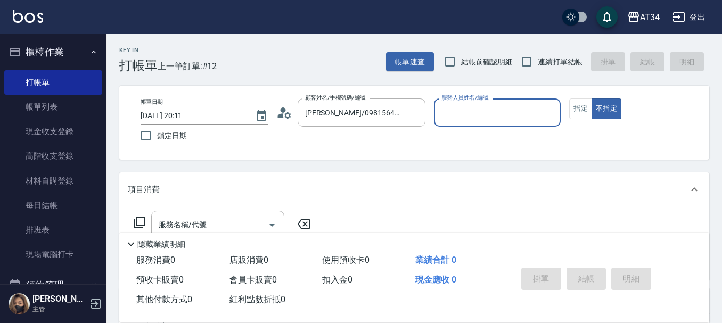
type input "Gina-04"
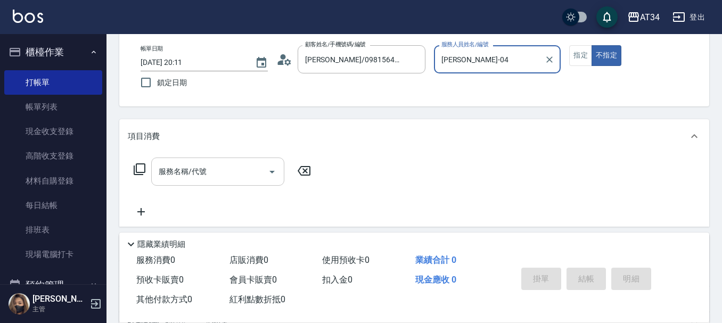
click at [202, 175] on div "服務名稱/代號 服務名稱/代號" at bounding box center [217, 172] width 133 height 28
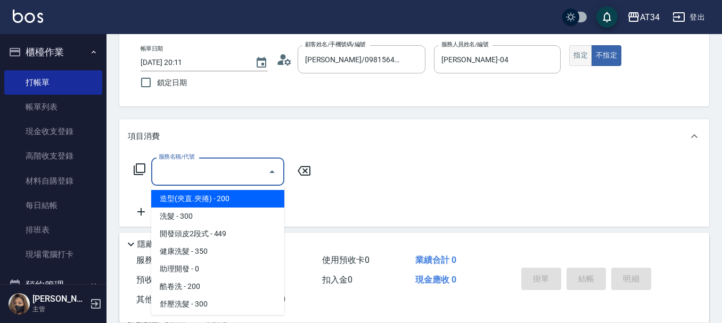
click at [585, 61] on button "指定" at bounding box center [580, 55] width 23 height 21
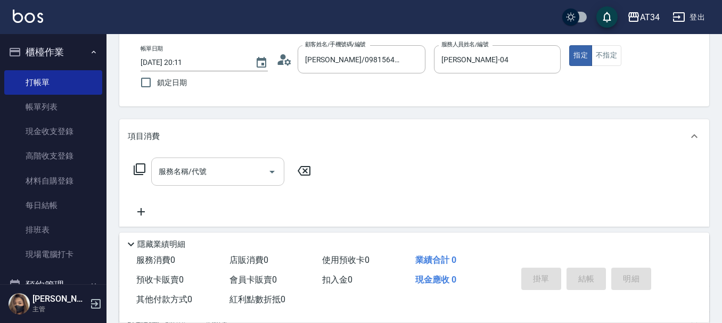
click at [239, 163] on input "服務名稱/代號" at bounding box center [210, 171] width 108 height 19
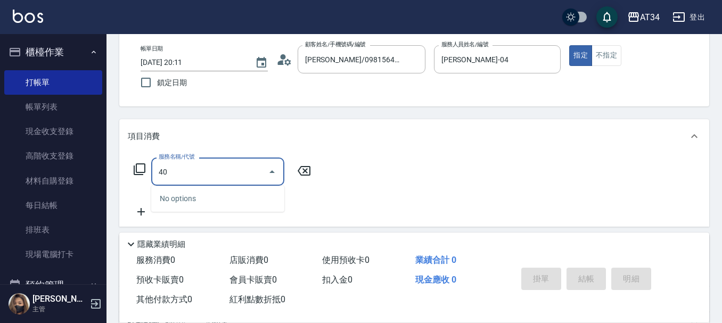
type input "401"
type input "20"
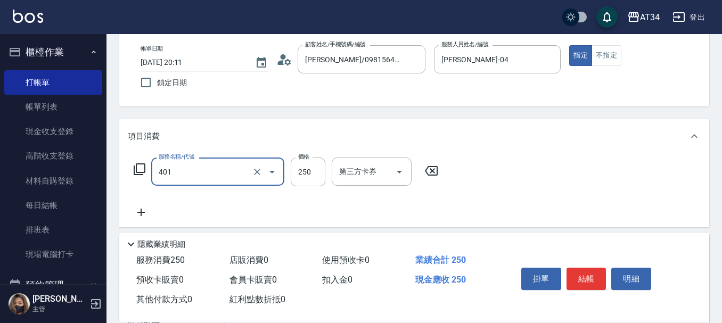
type input "剪髮(401)"
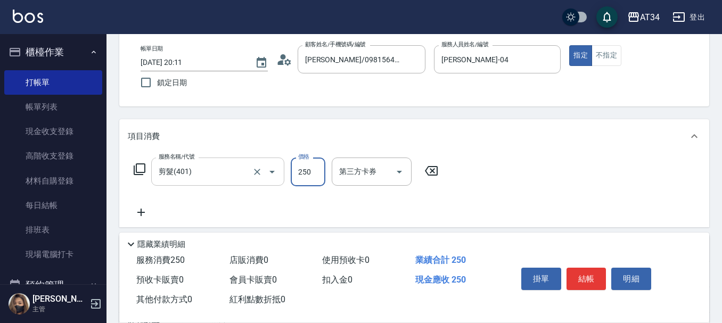
type input "0"
type input "40"
type input "400"
click at [590, 273] on button "結帳" at bounding box center [587, 279] width 40 height 22
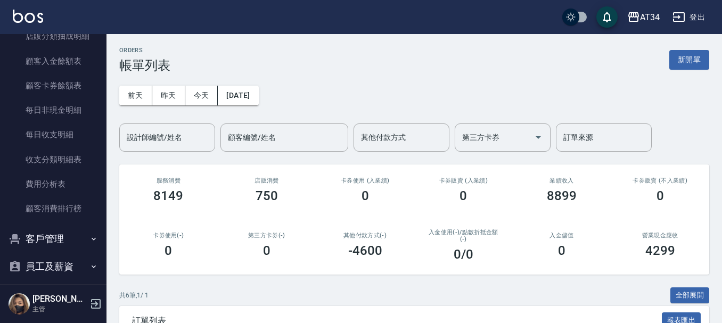
scroll to position [906, 0]
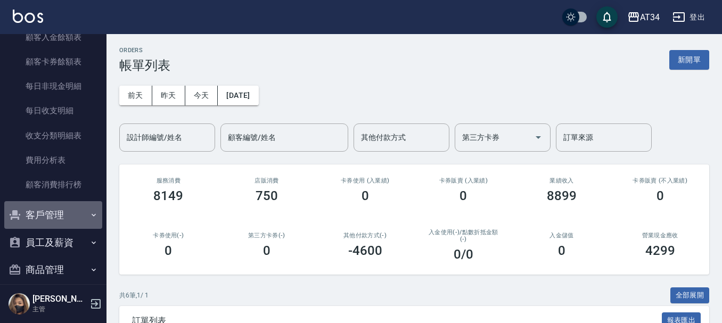
click at [53, 209] on button "客戶管理" at bounding box center [53, 215] width 98 height 28
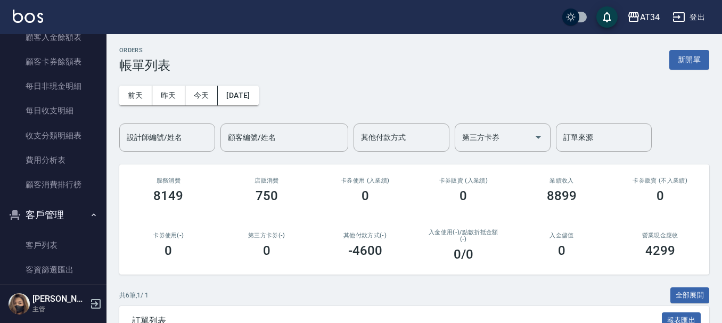
scroll to position [959, 0]
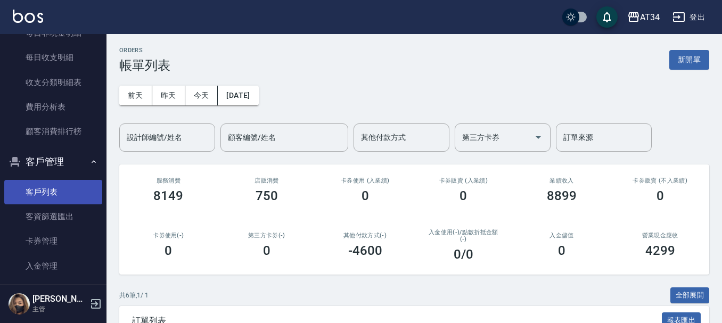
click at [63, 200] on link "客戶列表" at bounding box center [53, 192] width 98 height 25
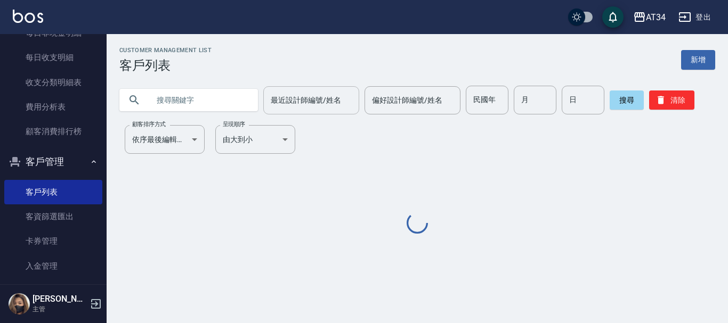
click at [303, 104] on div "最近設計師編號/姓名 最近設計師編號/姓名" at bounding box center [311, 100] width 96 height 28
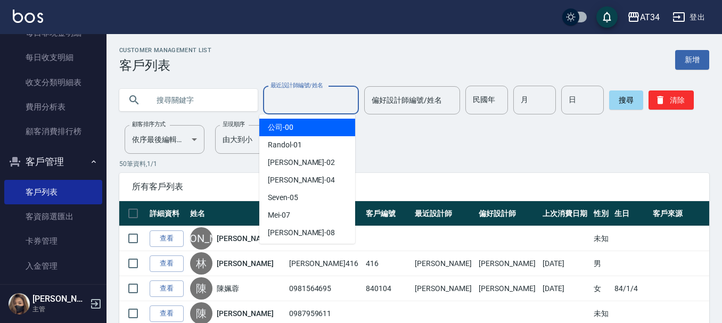
click at [199, 93] on input "text" at bounding box center [199, 100] width 100 height 29
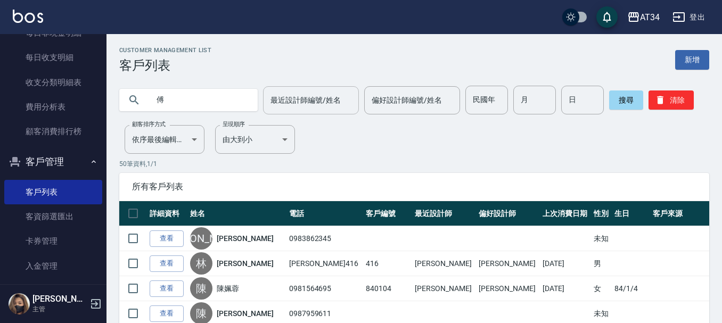
type input "傅"
click at [279, 104] on input "最近設計師編號/姓名" at bounding box center [311, 100] width 86 height 19
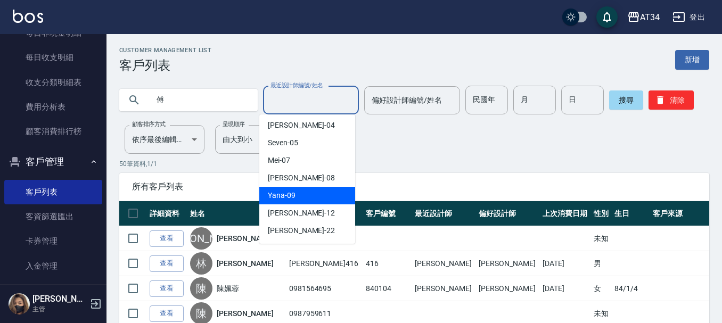
scroll to position [107, 0]
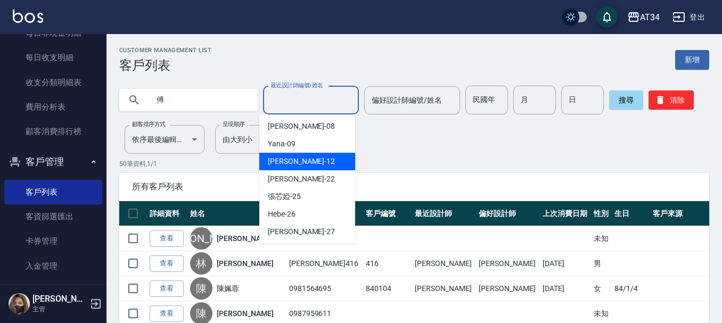
click at [299, 162] on div "Emily -12" at bounding box center [307, 162] width 96 height 18
type input "Emily-12"
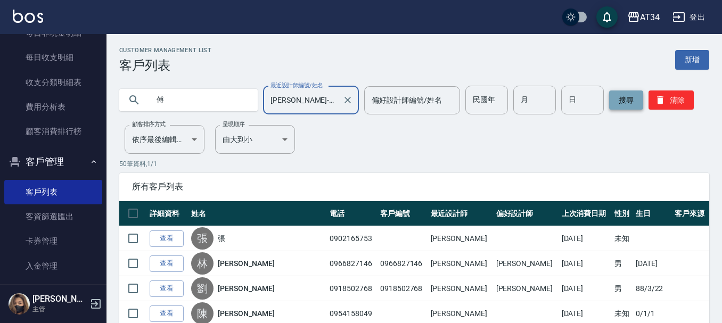
click at [626, 99] on button "搜尋" at bounding box center [626, 100] width 34 height 19
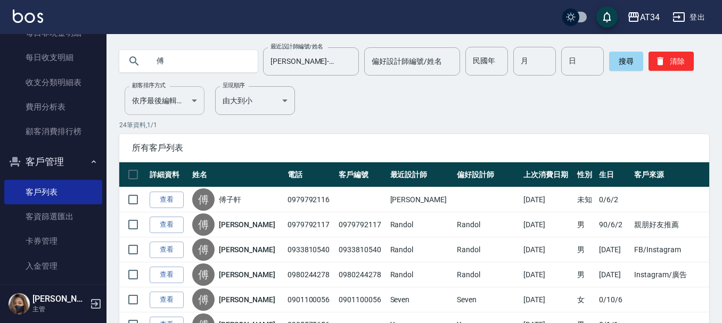
scroll to position [0, 0]
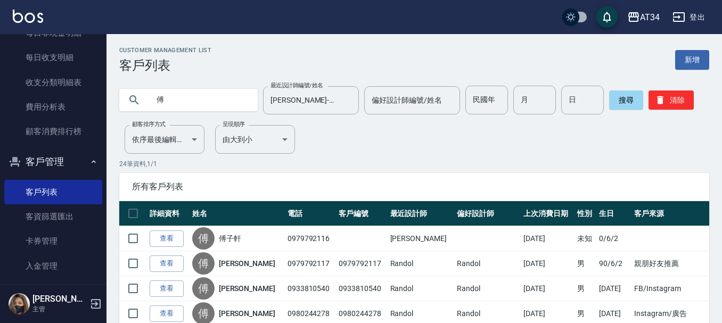
click at [186, 97] on input "傅" at bounding box center [199, 100] width 100 height 29
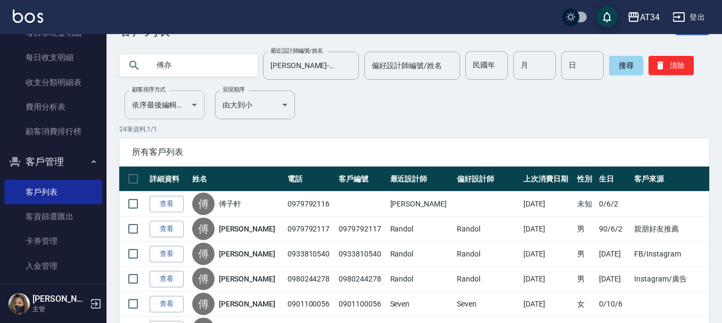
scroll to position [53, 0]
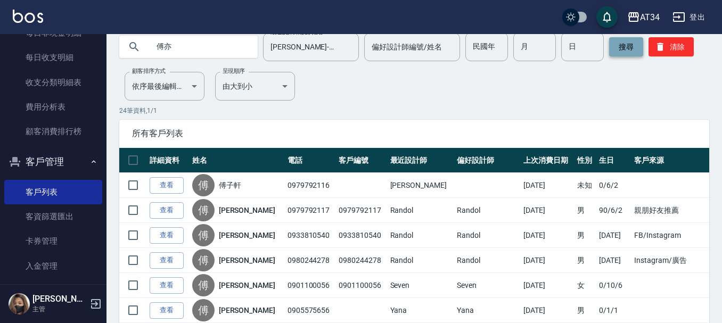
click at [632, 47] on button "搜尋" at bounding box center [626, 46] width 34 height 19
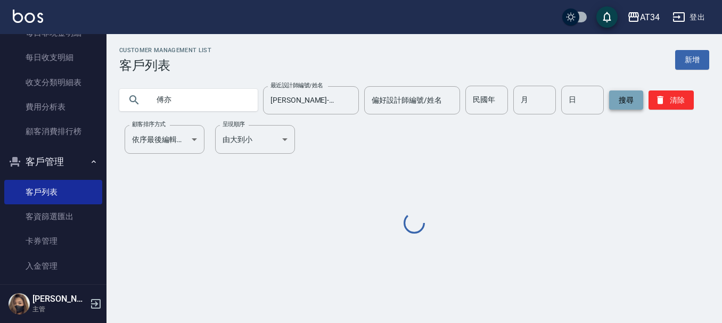
scroll to position [0, 0]
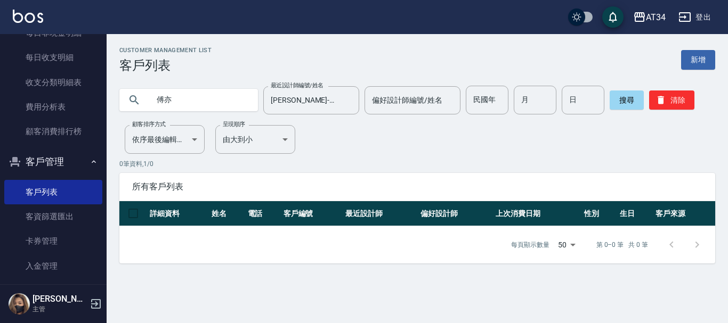
click at [165, 100] on input "傅亦" at bounding box center [199, 100] width 100 height 29
click at [613, 100] on button "搜尋" at bounding box center [626, 100] width 34 height 19
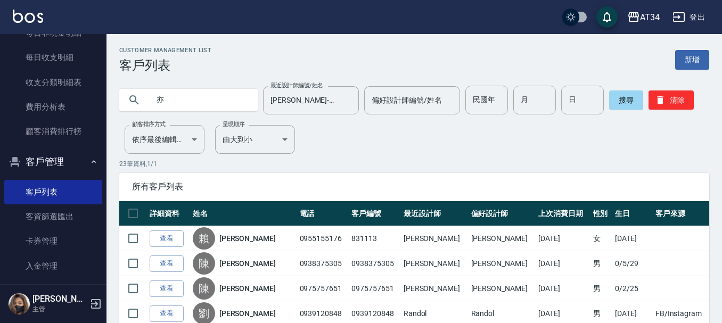
drag, startPoint x: 189, startPoint y: 109, endPoint x: 196, endPoint y: 105, distance: 7.9
click at [191, 109] on input "亦" at bounding box center [199, 100] width 100 height 29
click at [614, 97] on button "搜尋" at bounding box center [626, 100] width 34 height 19
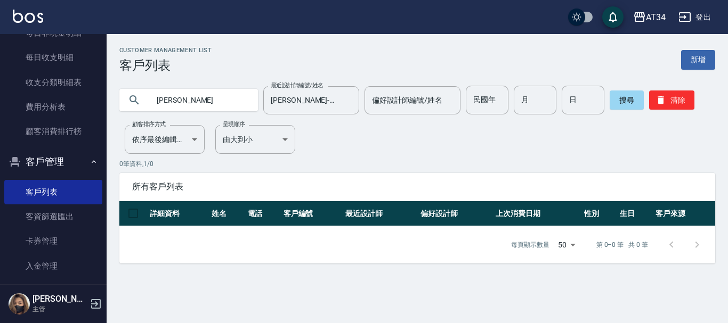
click at [191, 98] on input "亦琪" at bounding box center [199, 100] width 100 height 29
click at [162, 102] on input "亦琪" at bounding box center [199, 100] width 100 height 29
type input "琪"
click at [609, 104] on button "搜尋" at bounding box center [626, 100] width 34 height 19
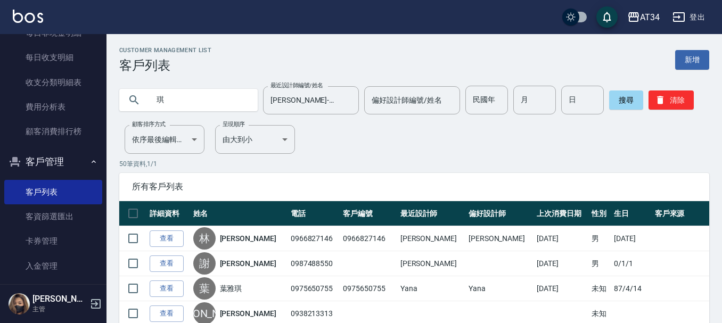
click at [201, 107] on input "琪" at bounding box center [199, 100] width 100 height 29
type input "淇"
click at [609, 104] on button "搜尋" at bounding box center [626, 100] width 34 height 19
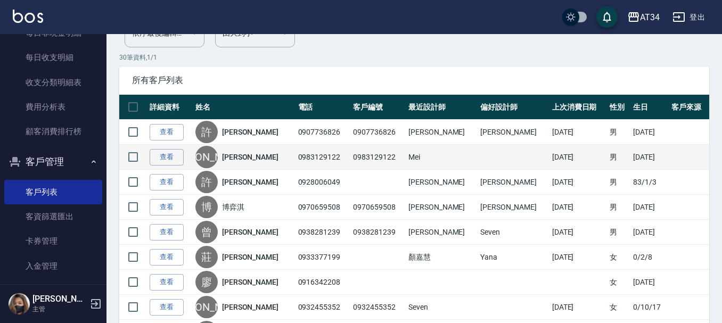
scroll to position [160, 0]
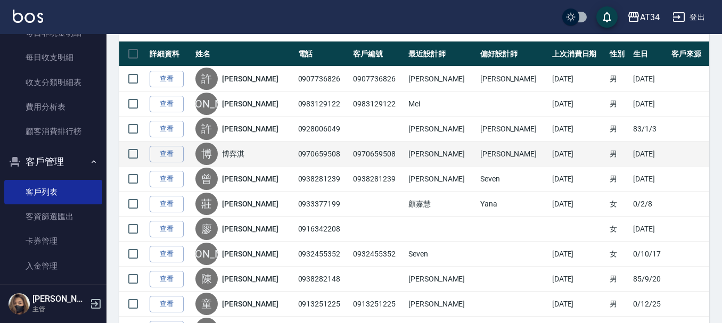
click at [299, 159] on td "0970659508" at bounding box center [323, 154] width 55 height 25
click at [241, 154] on link "博弈淇" at bounding box center [233, 154] width 22 height 11
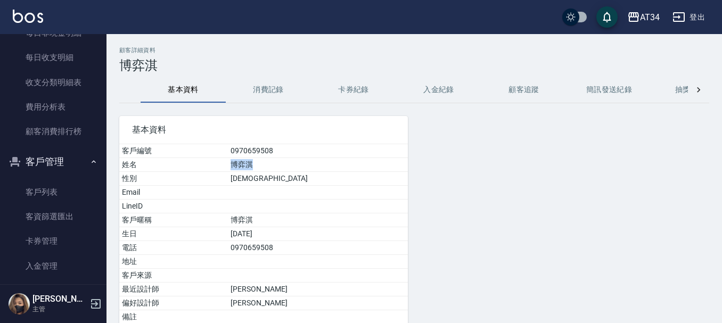
drag, startPoint x: 291, startPoint y: 166, endPoint x: 268, endPoint y: 165, distance: 23.0
click at [268, 165] on td "博弈淇" at bounding box center [318, 165] width 180 height 14
copy td "博弈淇"
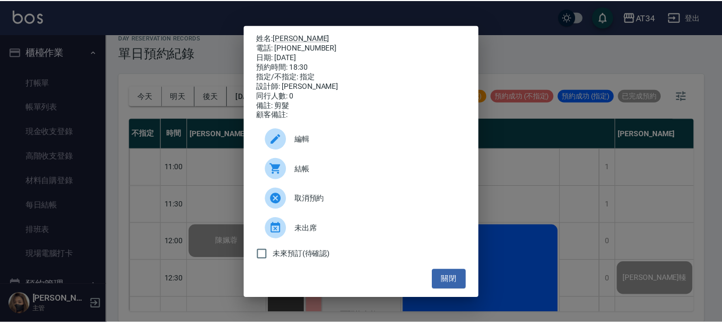
scroll to position [516, 522]
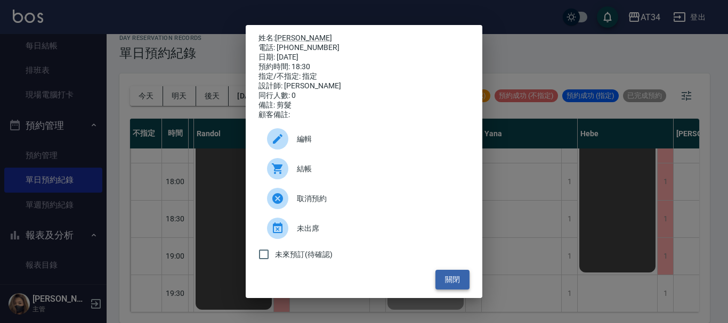
click at [445, 288] on button "關閉" at bounding box center [452, 280] width 34 height 20
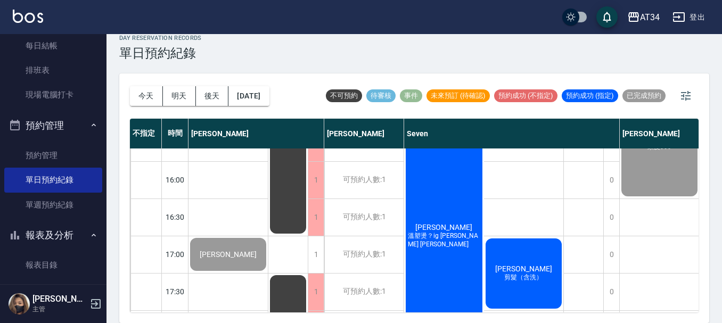
scroll to position [462, 0]
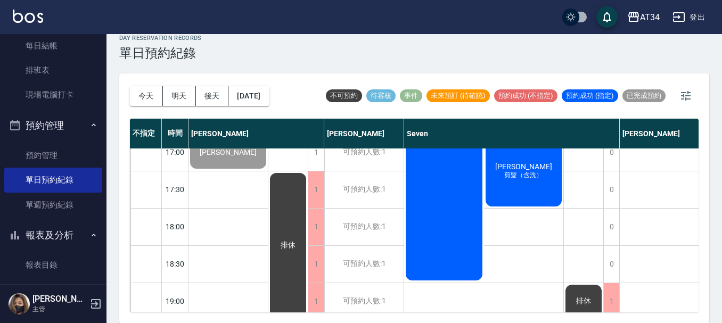
click at [510, 187] on div "莊子毅 剪髮（含洗）" at bounding box center [524, 172] width 80 height 74
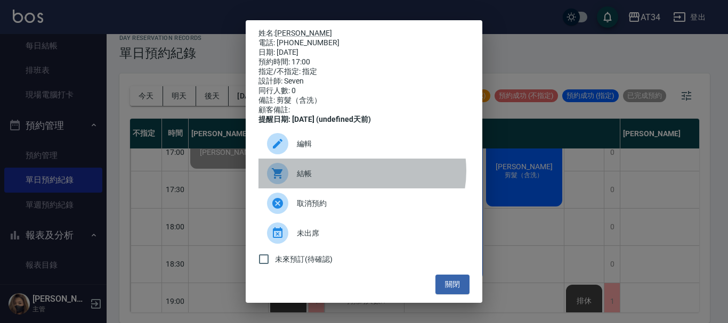
click at [355, 178] on span "結帳" at bounding box center [379, 173] width 164 height 11
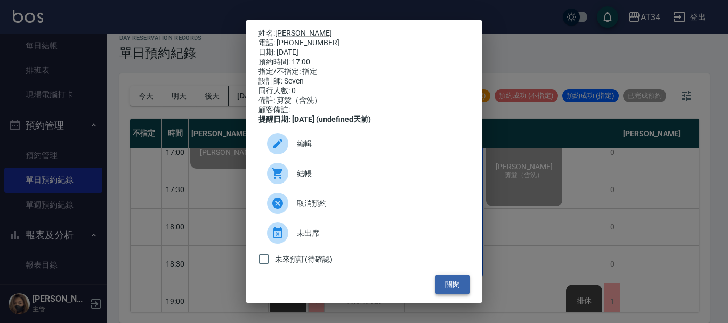
click at [455, 288] on button "關閉" at bounding box center [452, 285] width 34 height 20
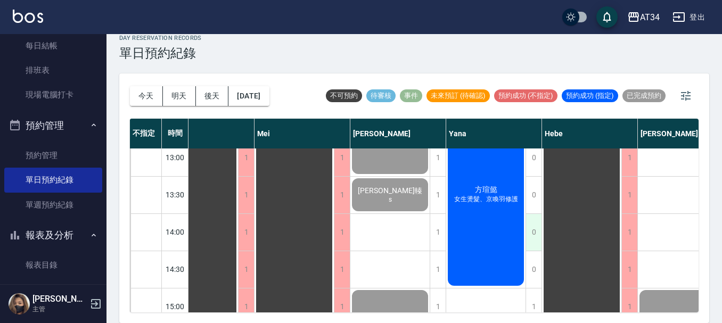
scroll to position [143, 557]
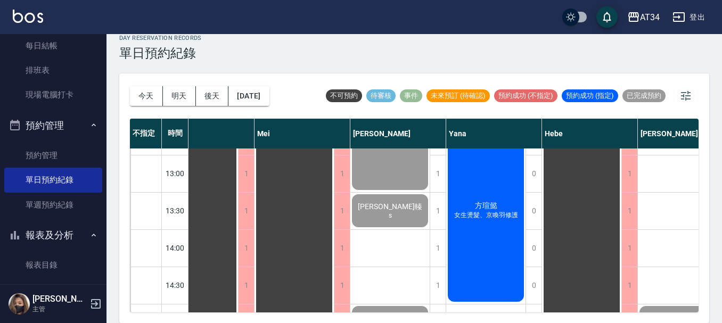
click at [509, 252] on div "方瑄懿 女生燙髮、京喚羽修護" at bounding box center [485, 210] width 79 height 185
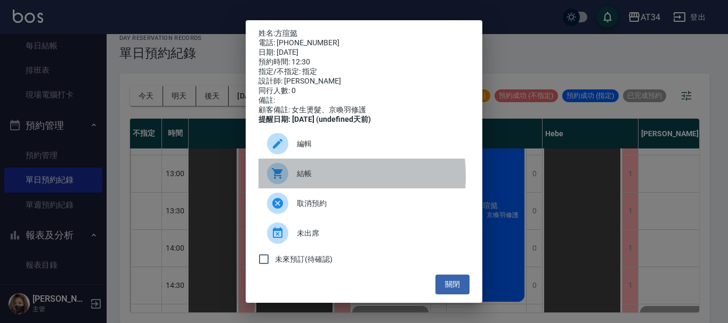
click at [302, 180] on span "結帳" at bounding box center [379, 173] width 164 height 11
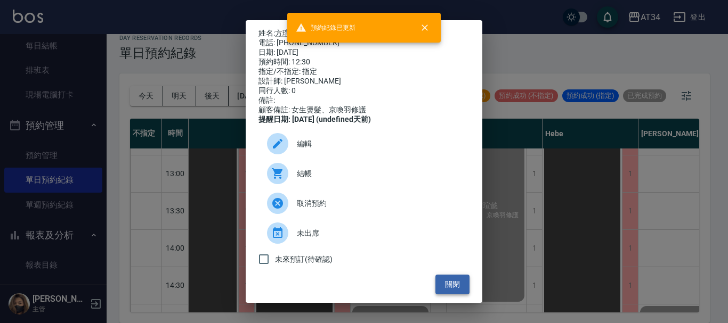
click at [439, 288] on button "關閉" at bounding box center [452, 285] width 34 height 20
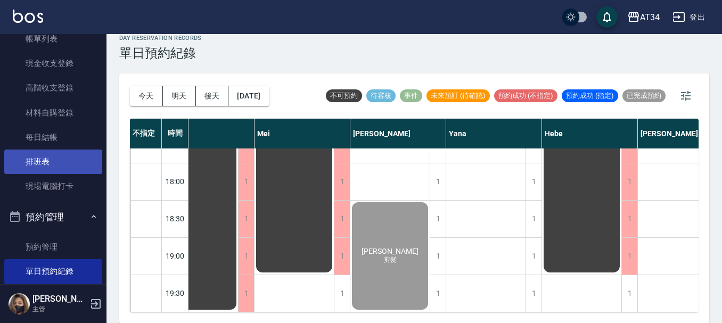
scroll to position [0, 0]
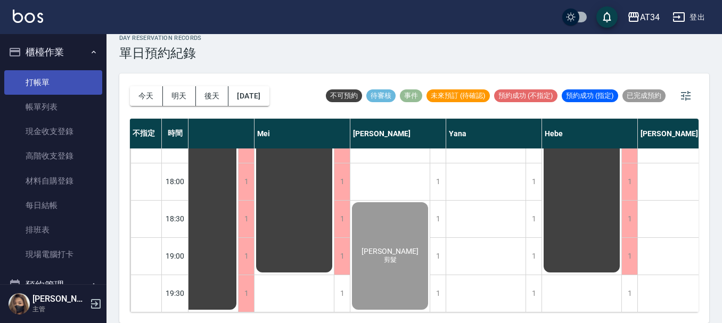
click at [44, 91] on link "打帳單" at bounding box center [53, 82] width 98 height 25
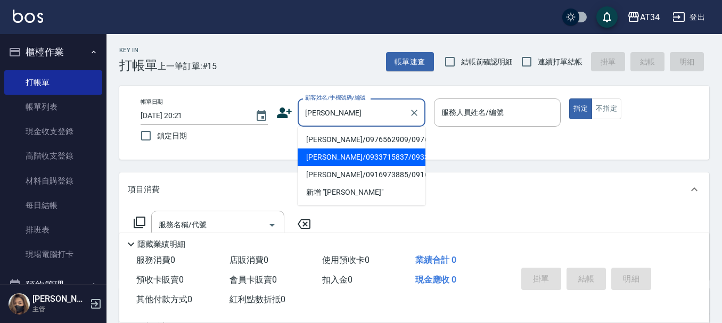
click at [369, 162] on li "陳麒銘/0933715837/0933715837" at bounding box center [362, 158] width 128 height 18
type input "陳麒銘/0933715837/0933715837"
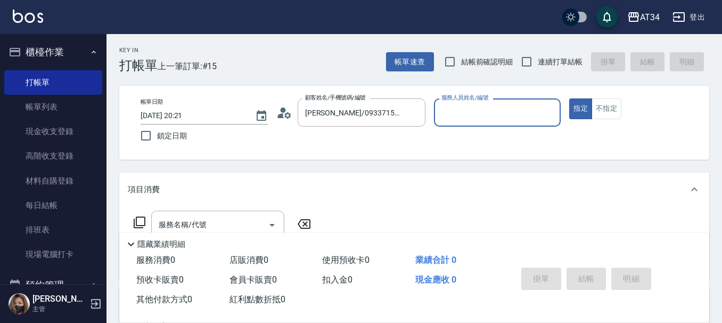
type input "Yana-09"
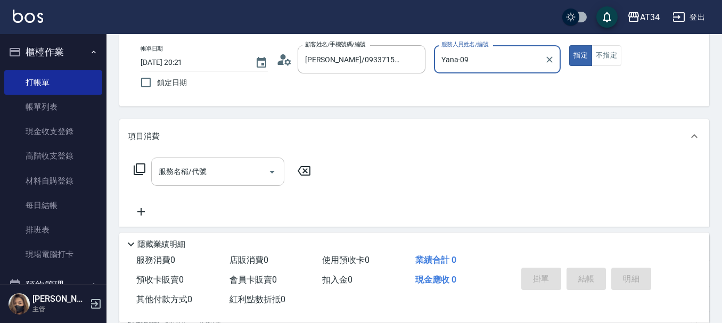
click at [214, 169] on input "服務名稱/代號" at bounding box center [210, 171] width 108 height 19
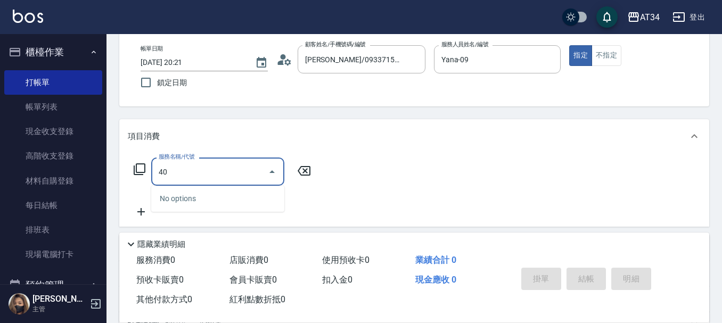
type input "401"
type input "20"
type input "剪髮(401)"
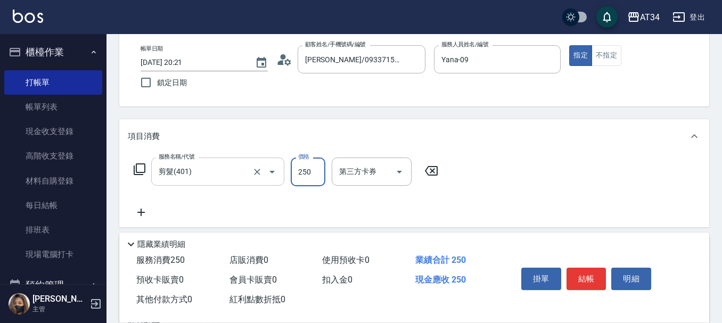
type input "0"
type input "60"
type input "600"
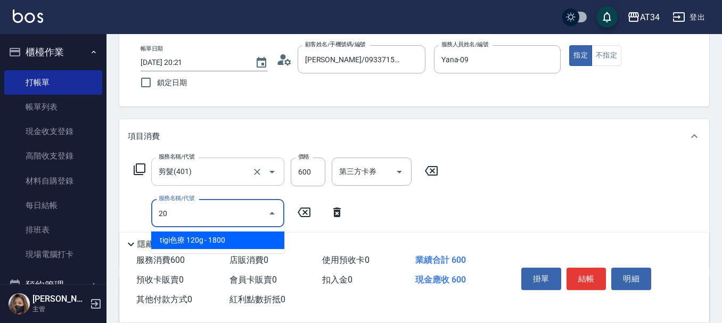
type input "201"
type input "90"
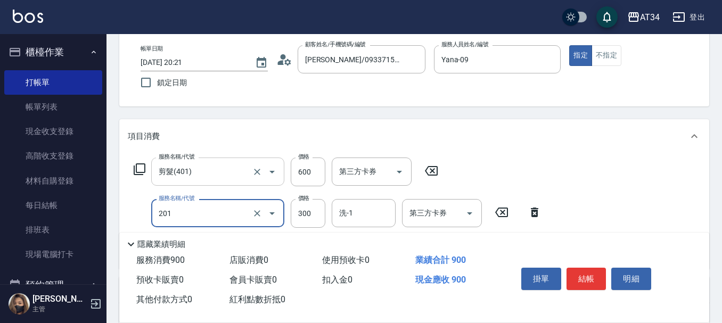
type input "洗髮(201)"
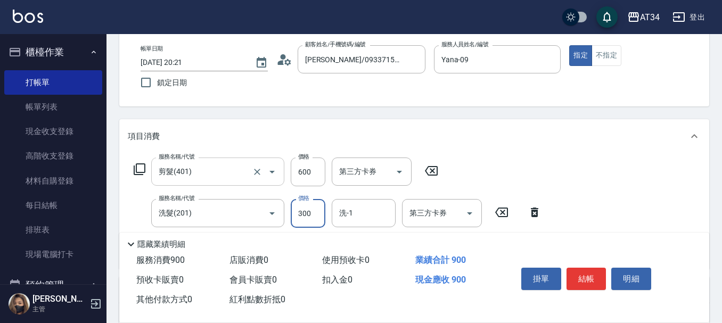
type input "60"
type input "30"
type input "90"
type input "300"
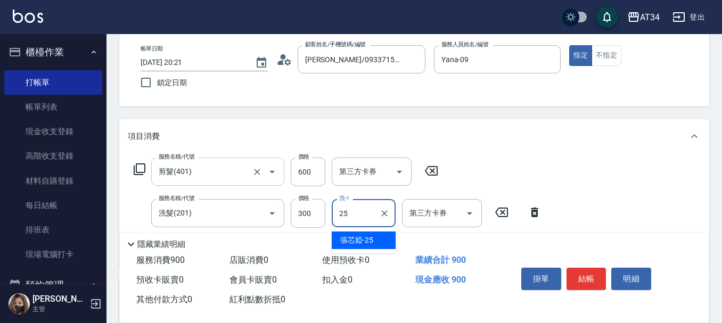
type input "2"
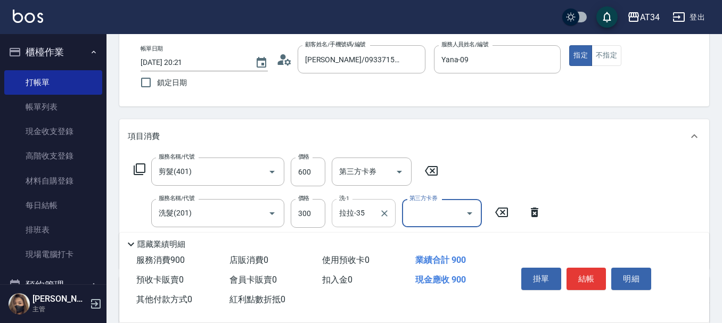
click at [354, 217] on input "拉拉-35" at bounding box center [356, 213] width 38 height 19
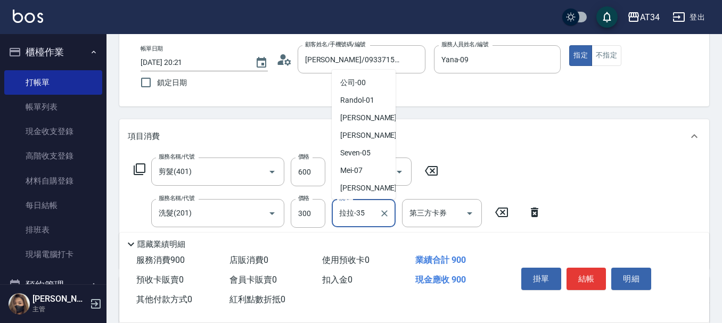
scroll to position [174, 0]
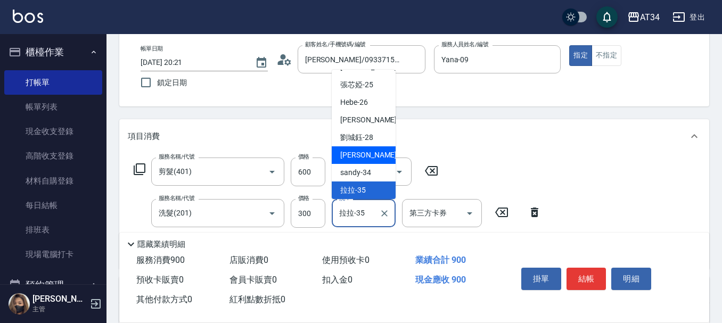
click at [362, 155] on span "阿源 -32" at bounding box center [373, 155] width 67 height 11
type input "阿源-32"
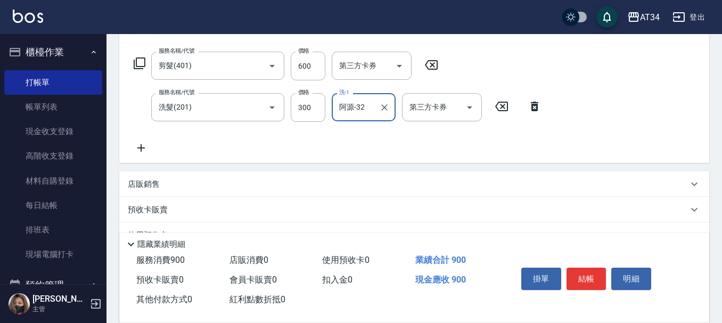
scroll to position [160, 0]
click at [146, 148] on icon at bounding box center [141, 147] width 27 height 13
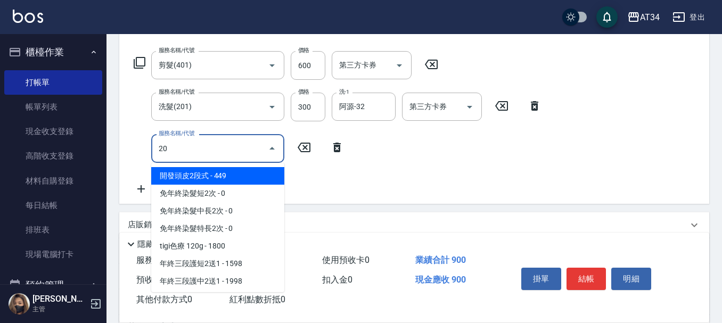
type input "201"
type input "120"
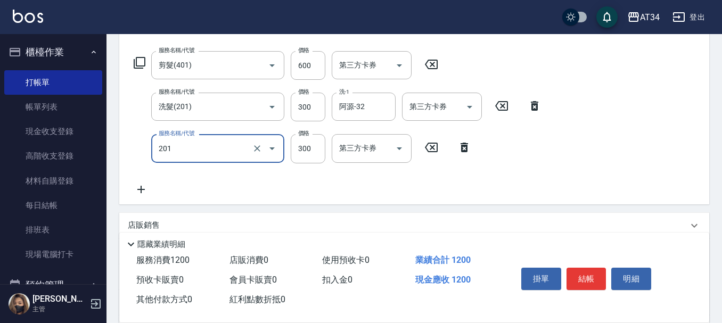
type input "洗髮(201)"
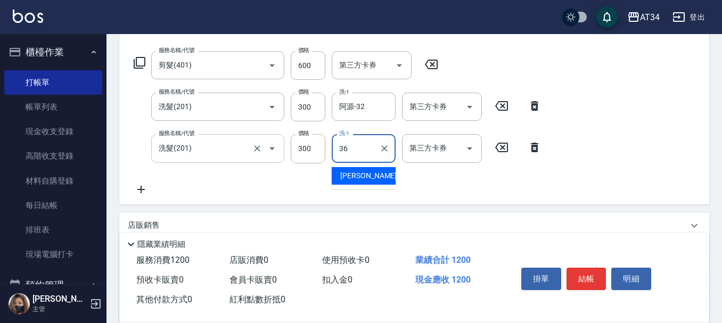
type input "張可芮-36"
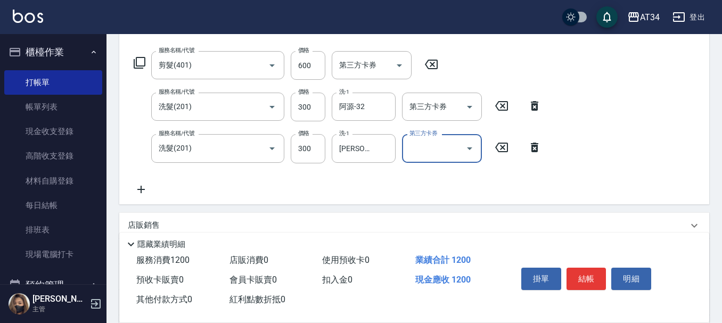
click at [598, 268] on button "結帳" at bounding box center [587, 279] width 40 height 22
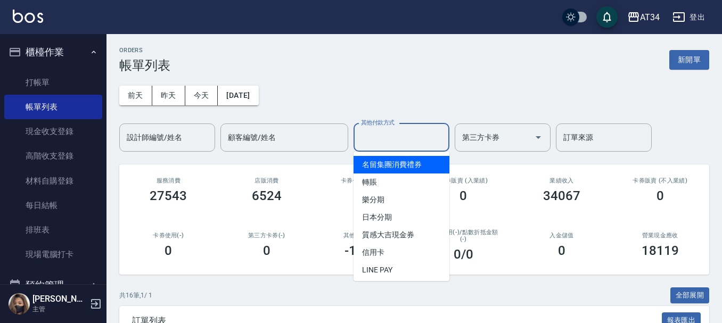
click at [398, 135] on input "其他付款方式" at bounding box center [402, 137] width 86 height 19
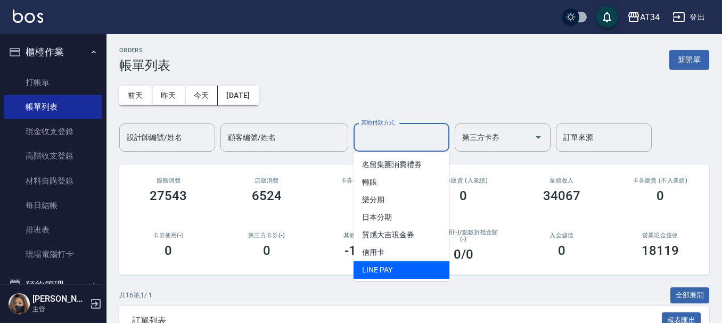
click at [416, 267] on span "LINE PAY" at bounding box center [402, 271] width 96 height 18
type input "LINE PAY"
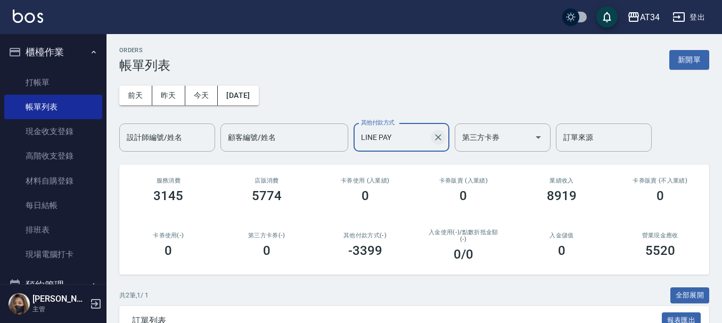
click at [437, 140] on icon "Clear" at bounding box center [438, 137] width 6 height 6
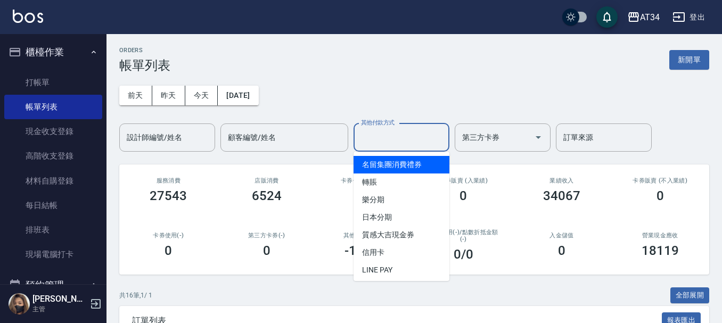
click at [394, 137] on input "其他付款方式" at bounding box center [402, 137] width 86 height 19
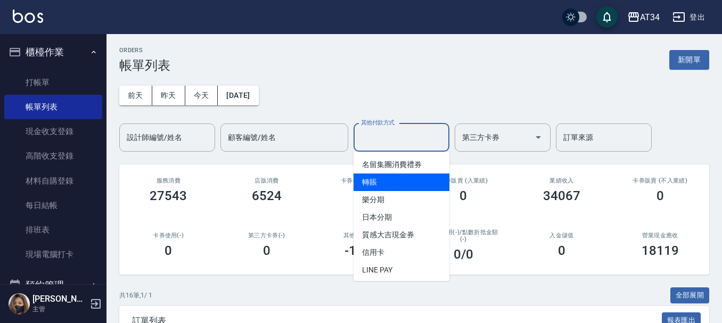
click at [389, 178] on span "轉賬" at bounding box center [402, 183] width 96 height 18
type input "轉賬"
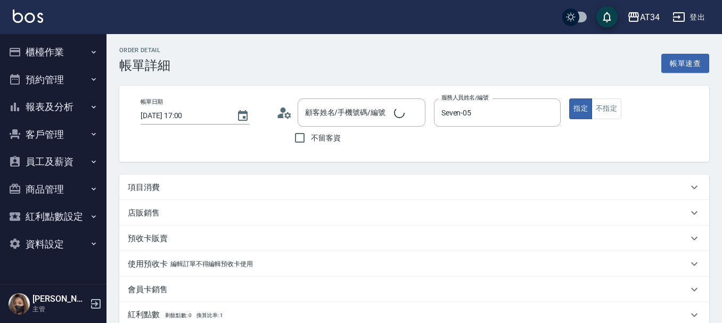
type input "[DATE] 17:00"
type input "Seven-05"
type input "剪髮（含洗）"
click at [148, 187] on p "項目消費" at bounding box center [144, 187] width 32 height 11
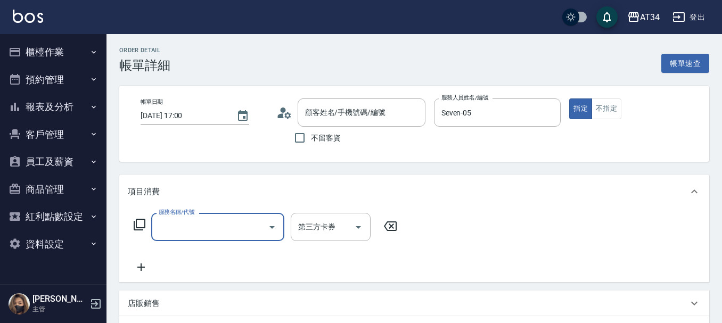
type input "[PERSON_NAME]/0982924189/0982924189"
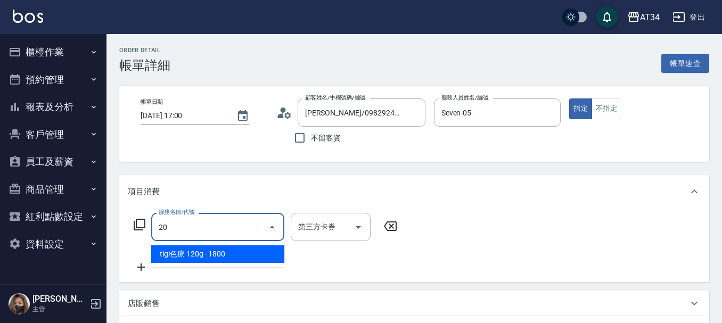
type input "201"
type input "30"
type input "洗髮(201)"
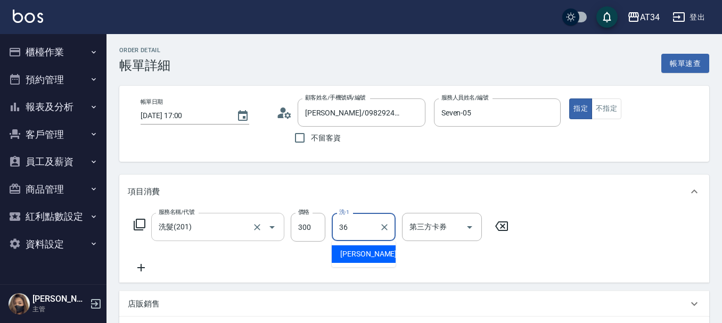
type input "[PERSON_NAME]-36"
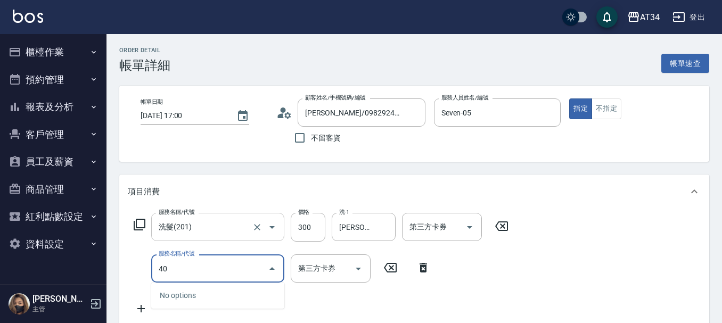
type input "401"
type input "50"
type input "剪髮(401)"
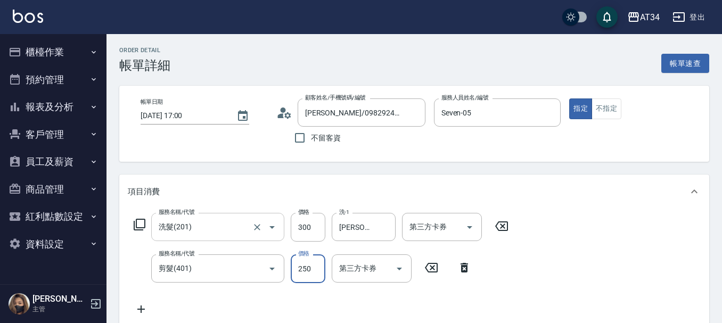
type input "30"
type input "60"
type input "90"
type input "600"
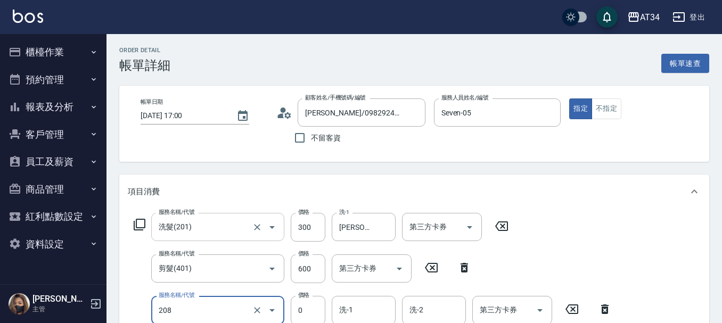
type input "洗一次(208)"
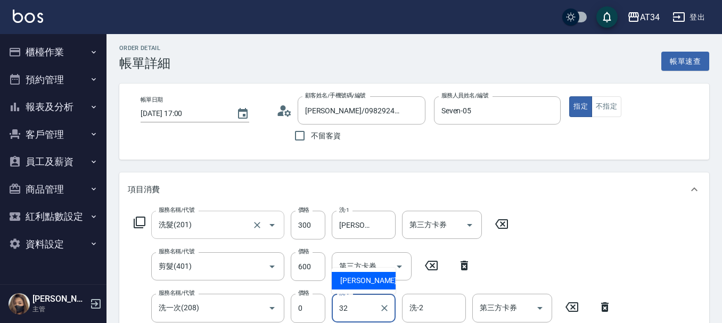
type input "阿源-32"
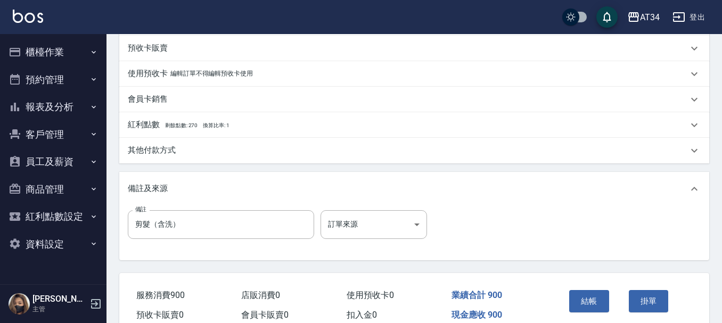
scroll to position [417, 0]
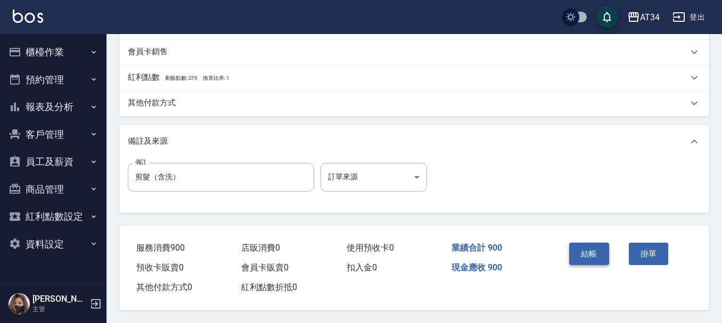
click at [604, 246] on button "結帳" at bounding box center [589, 254] width 40 height 22
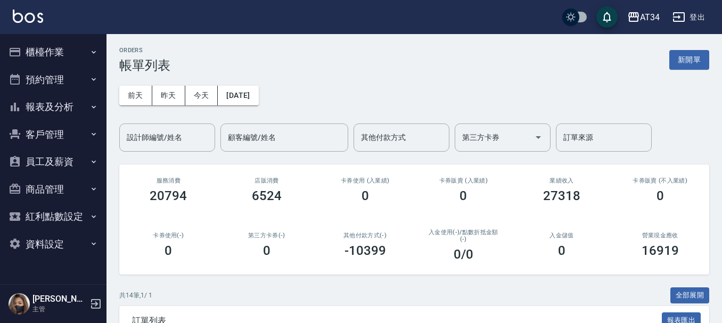
click at [604, 246] on div "入金儲值 0" at bounding box center [562, 245] width 99 height 52
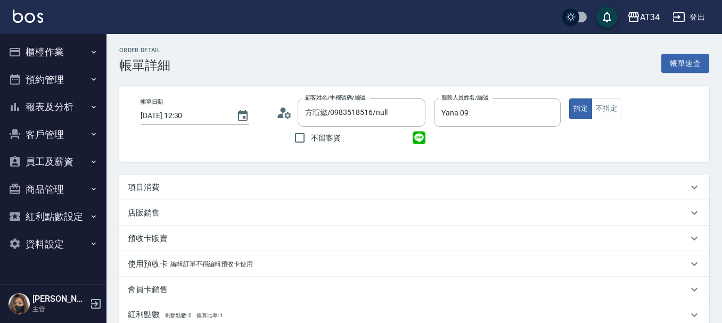
click at [222, 181] on div "項目消費" at bounding box center [414, 188] width 590 height 26
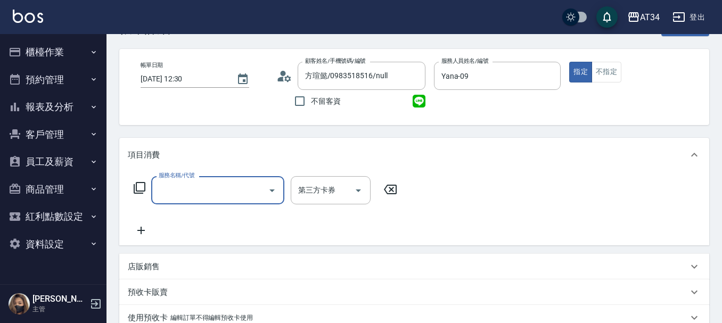
scroll to position [53, 0]
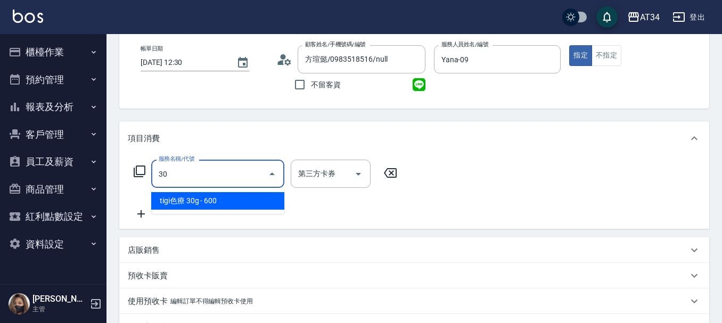
type input "301"
type input "150"
type input "燙髮(301)"
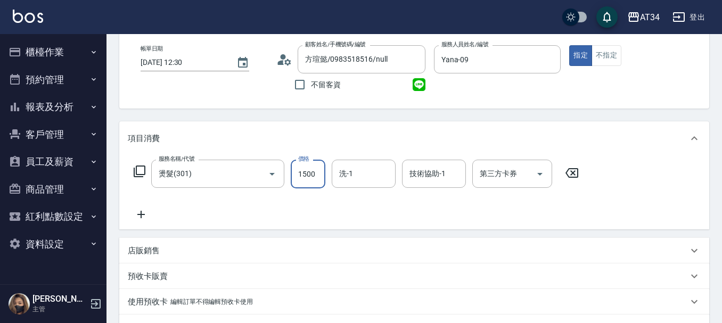
type input "0"
type input "249"
type input "240"
type input "2499"
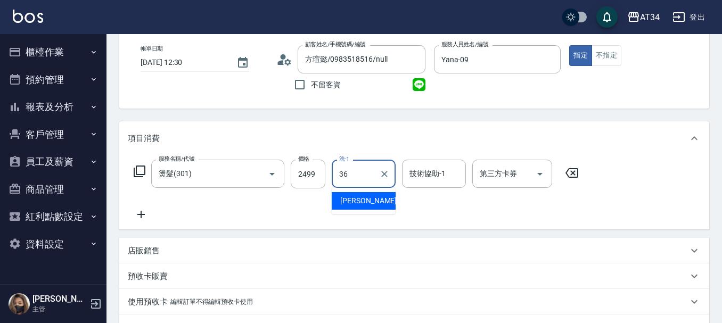
type input "[PERSON_NAME]-36"
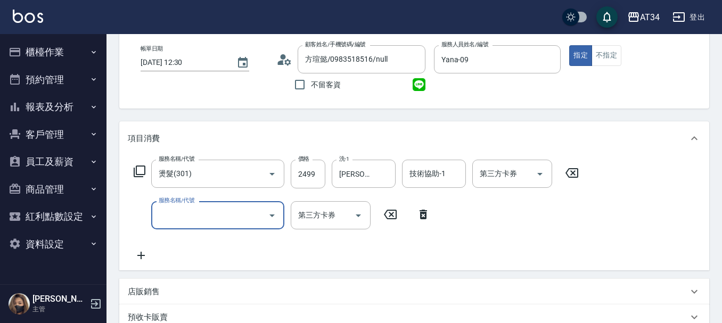
type input "5"
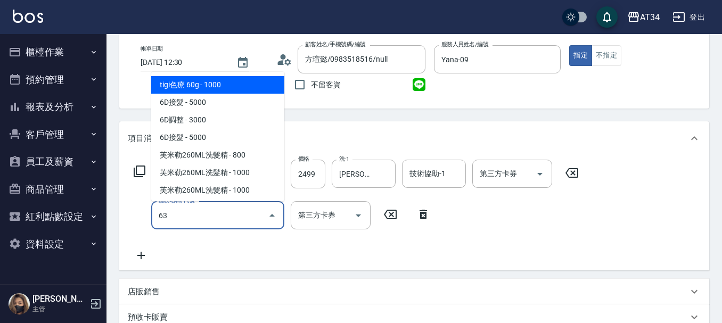
type input "630"
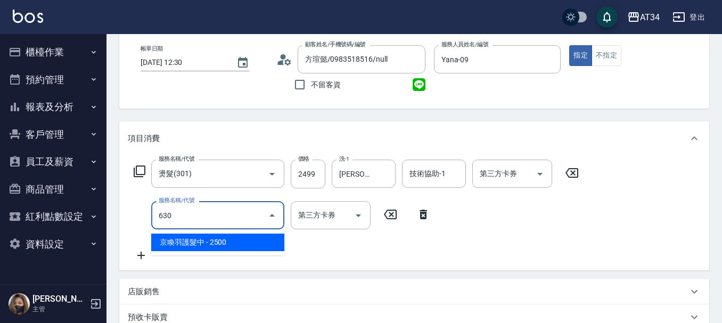
type input "490"
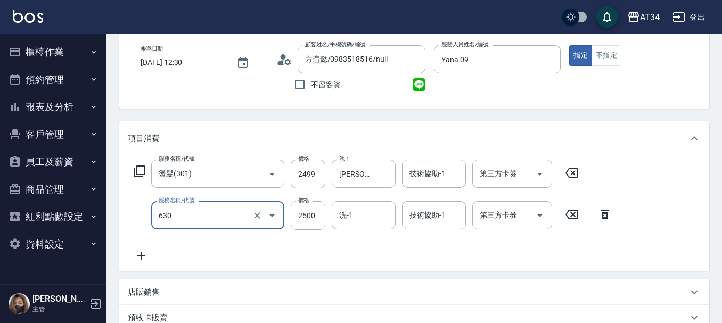
type input "京喚羽護髮中(630)"
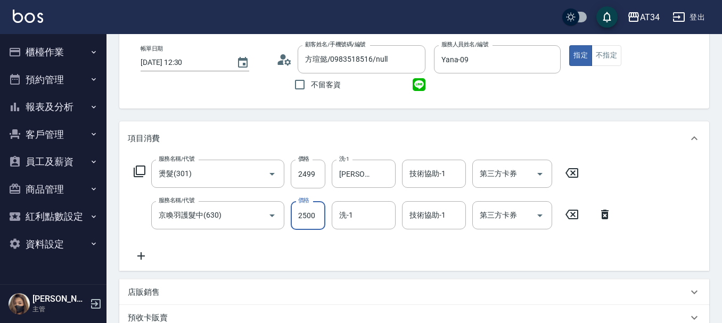
type input "250"
type input "25"
type input "270"
type input "250"
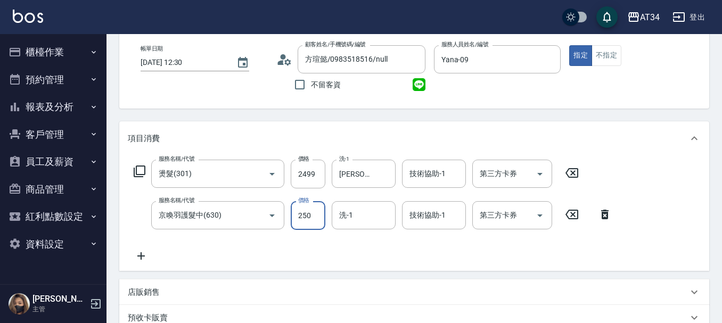
type input "25"
type input "270"
type input "255"
type input "500"
type input "2550"
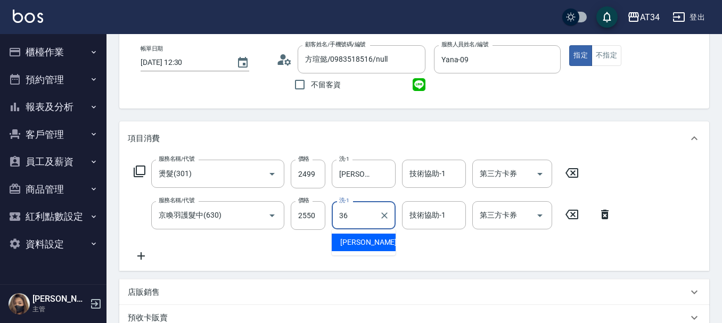
type input "[PERSON_NAME]-36"
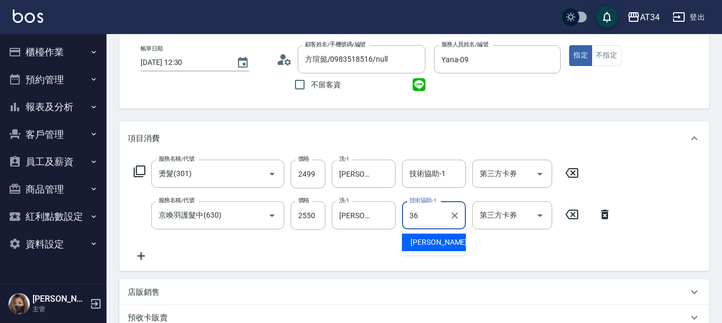
type input "[PERSON_NAME]-36"
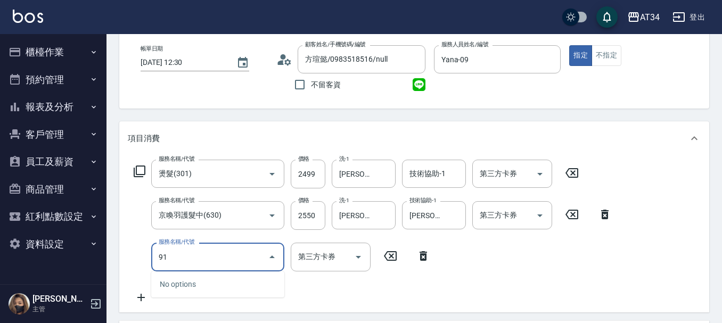
type input "9"
type input "1011"
type input "500"
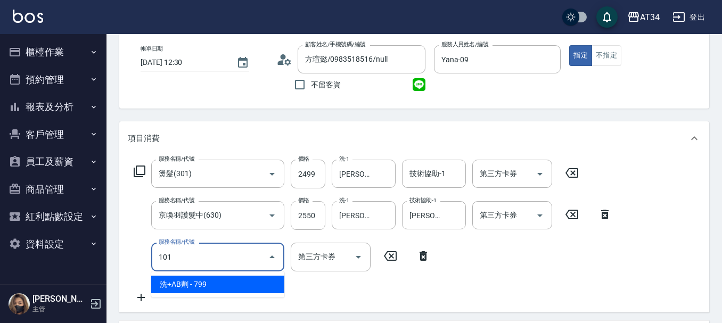
type input "1010"
type input "580"
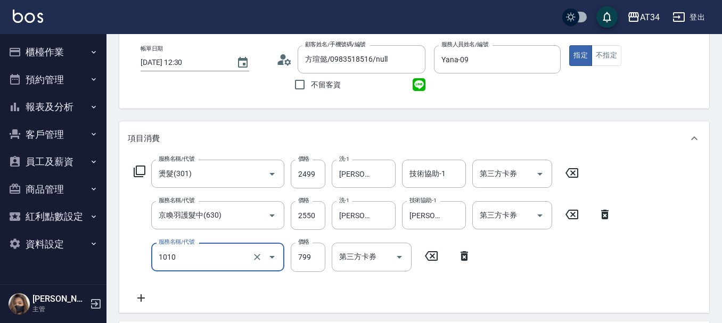
type input "洗+AB劑(1010)"
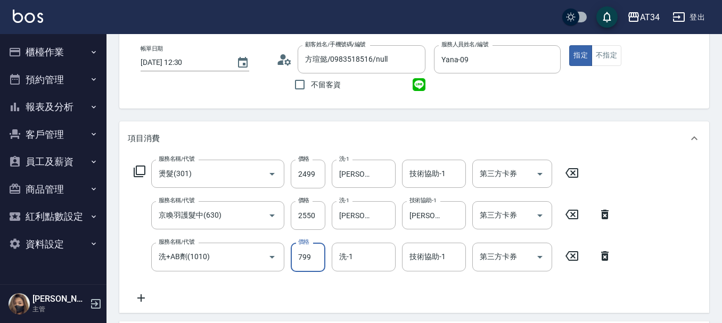
type input "500"
type input "50"
type input "550"
type input "500"
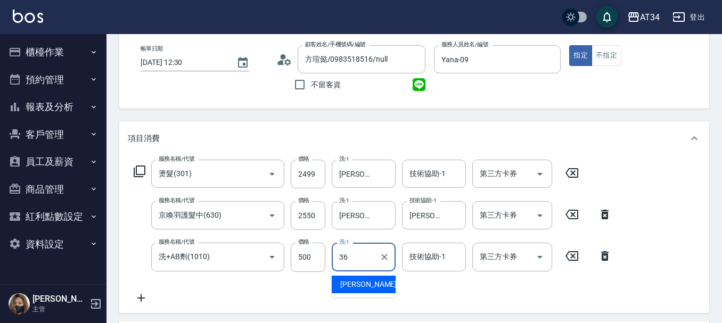
type input "[PERSON_NAME]-36"
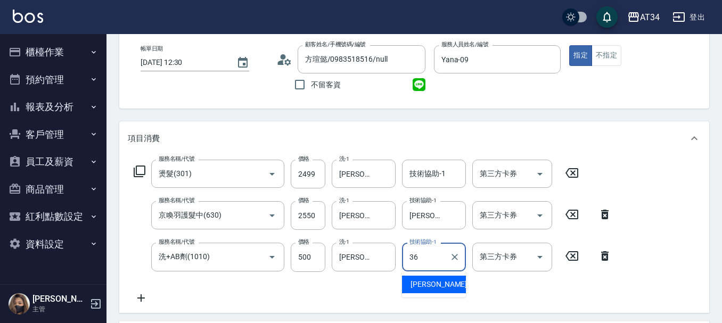
type input "[PERSON_NAME]-36"
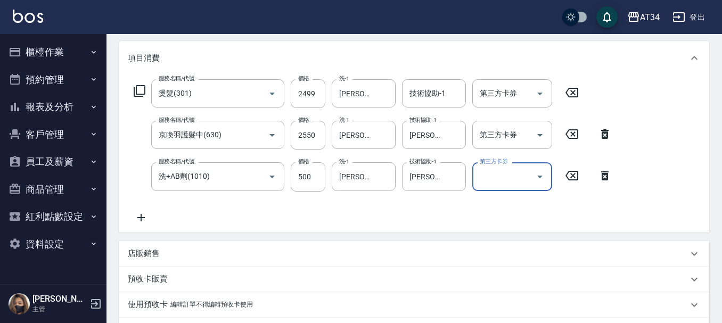
scroll to position [417, 0]
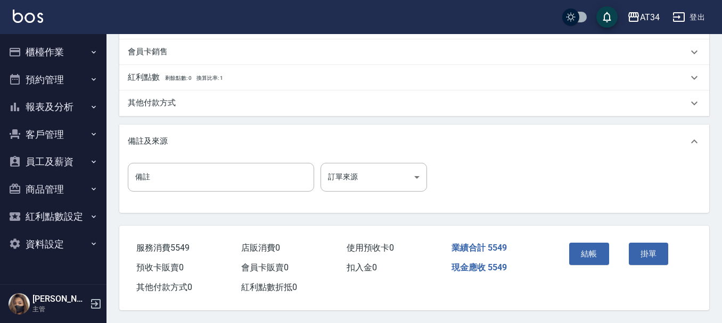
click at [240, 100] on div "其他付款方式" at bounding box center [408, 102] width 560 height 11
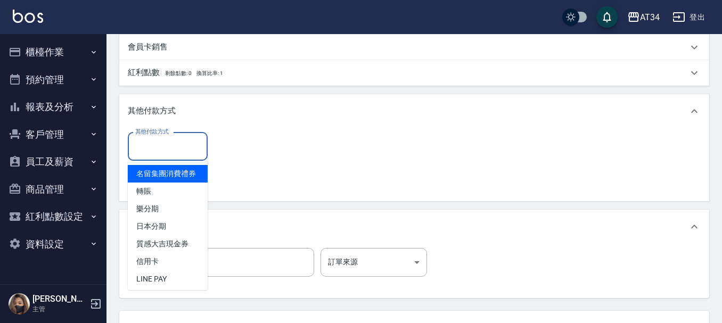
click at [194, 142] on input "其他付款方式" at bounding box center [168, 146] width 70 height 19
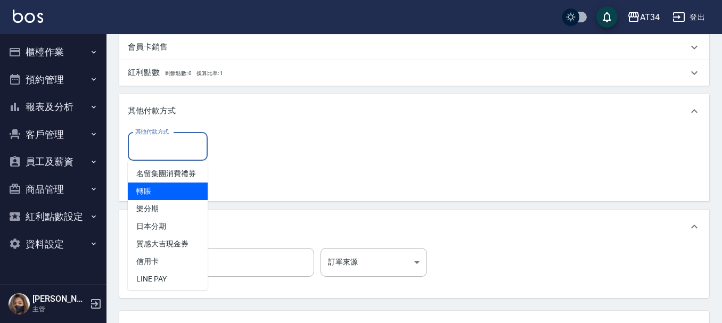
click at [151, 200] on span "轉賬" at bounding box center [168, 192] width 80 height 18
type input "轉賬"
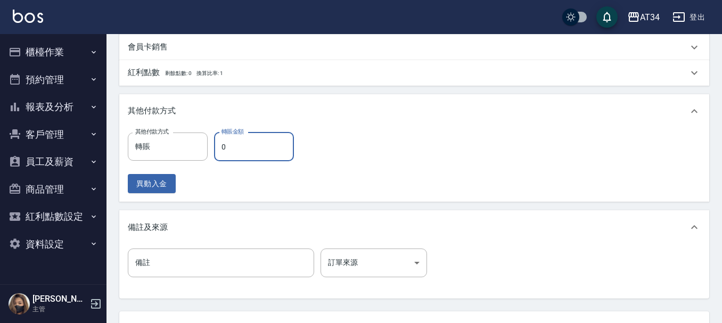
click at [232, 153] on input "0" at bounding box center [254, 147] width 80 height 29
type input "55"
type input "490"
type input "554"
type input "0"
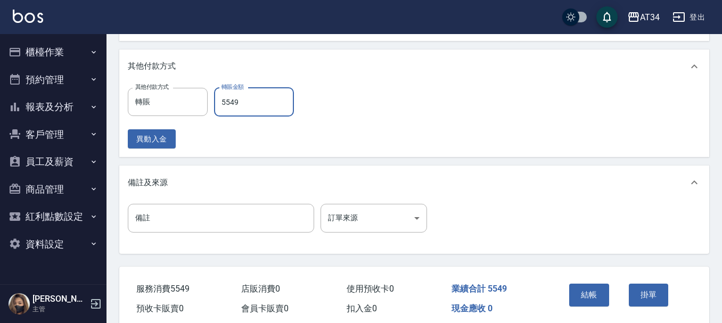
scroll to position [508, 0]
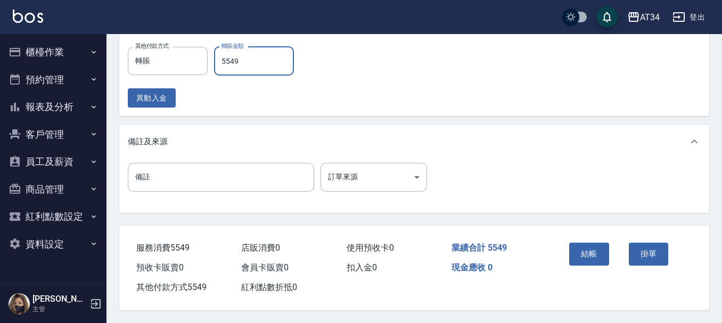
type input "5549"
click at [568, 254] on div "結帳" at bounding box center [595, 262] width 60 height 46
click at [577, 251] on button "結帳" at bounding box center [589, 254] width 40 height 22
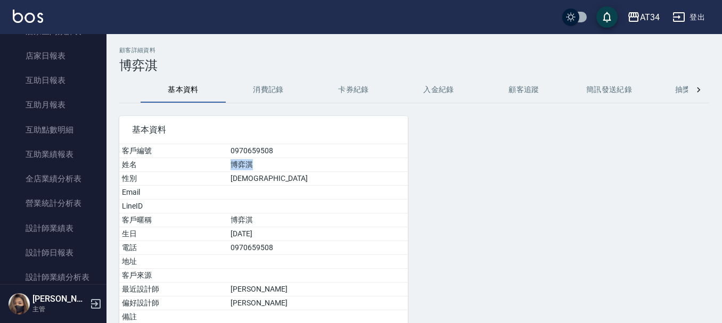
scroll to position [479, 0]
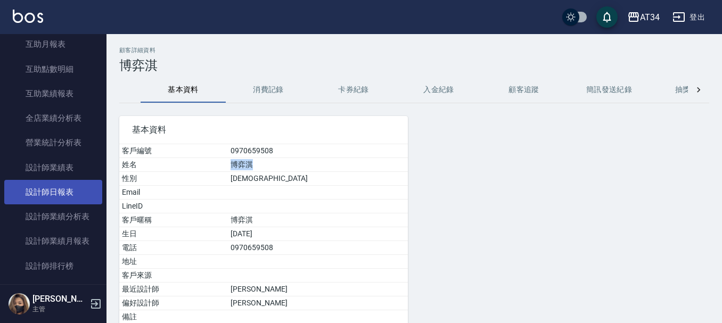
click at [64, 187] on link "設計師日報表" at bounding box center [53, 192] width 98 height 25
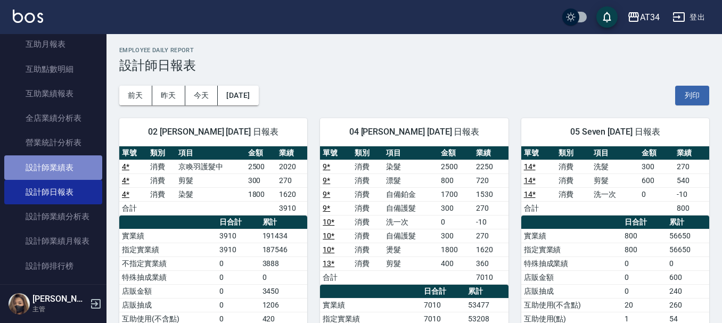
click at [71, 169] on link "設計師業績表" at bounding box center [53, 168] width 98 height 25
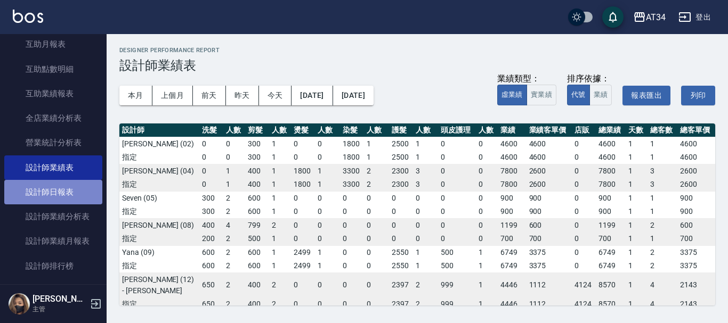
click at [54, 183] on link "設計師日報表" at bounding box center [53, 192] width 98 height 25
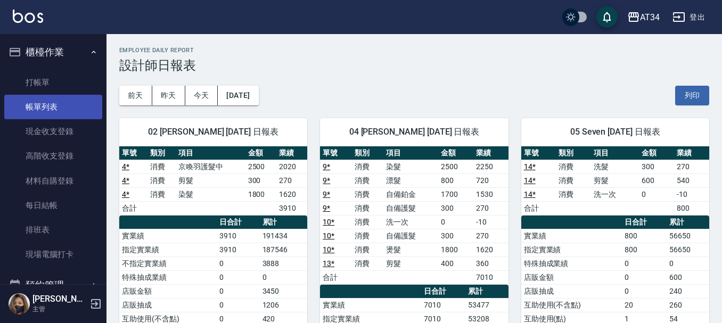
click at [50, 109] on link "帳單列表" at bounding box center [53, 107] width 98 height 25
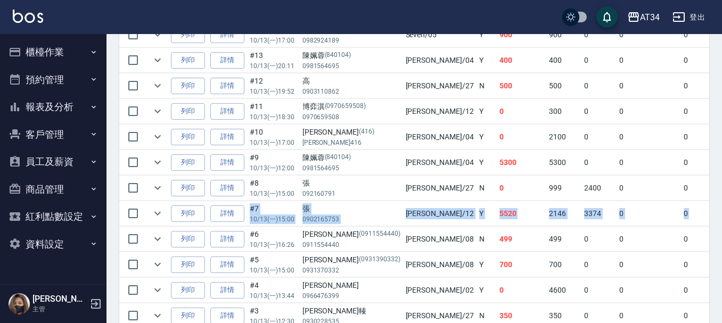
drag, startPoint x: 491, startPoint y: 213, endPoint x: 223, endPoint y: 222, distance: 268.7
click at [223, 222] on tr "列印 詳情 #7 10/13 (一) 15:00 張 0902165753 [PERSON_NAME] /12 Y 5520 2146 3374 0 0 55…" at bounding box center [655, 213] width 1072 height 25
click at [230, 213] on link "詳情" at bounding box center [227, 214] width 34 height 17
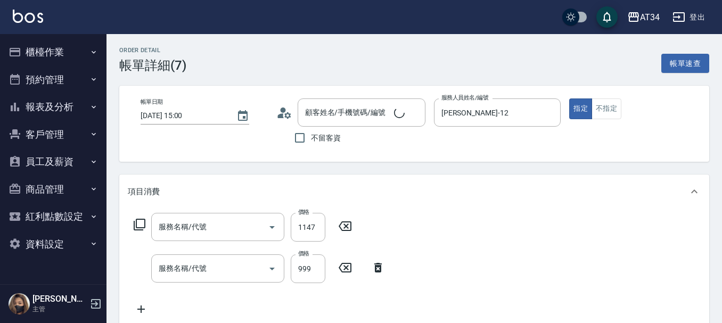
type input "[DATE] 15:00"
type input "[PERSON_NAME]-12"
type input "550"
type input "頭皮"
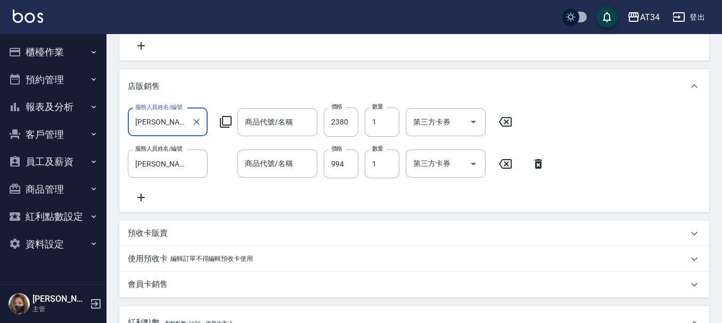
type input "張/0902165753/null"
type input "日式結構三段L(627)"
type input "洗+AB劑+精油(1011)"
type input "PRP髮韌精華"
type input "芙[PERSON_NAME]洗髮精(綠.藍.粉.橘.紫)260ML"
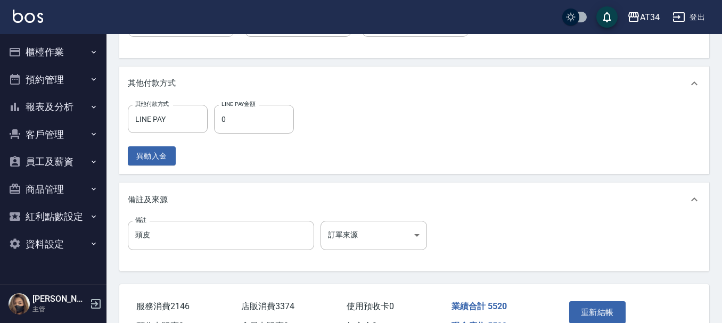
scroll to position [639, 0]
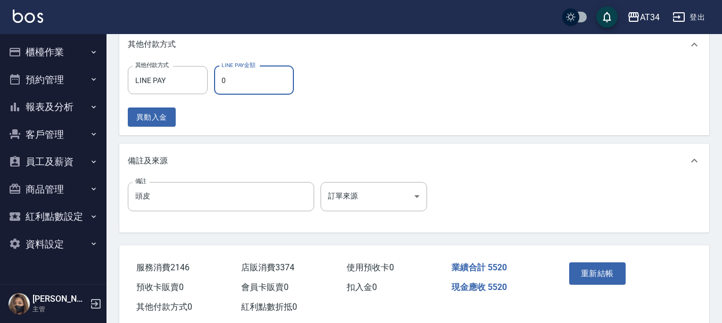
click at [244, 88] on input "0" at bounding box center [254, 80] width 80 height 29
type input "55"
type input "540"
type input "552"
type input "490"
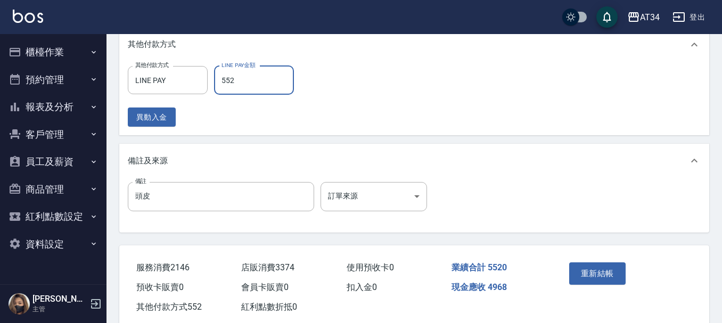
type input "5520"
type input "0"
type input "5520"
click at [596, 279] on button "重新結帳" at bounding box center [597, 274] width 56 height 22
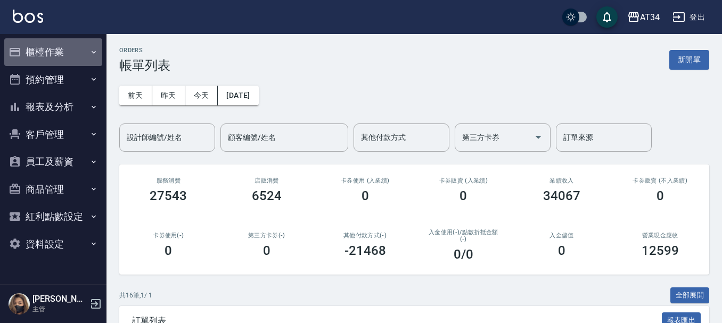
click at [20, 46] on icon "button" at bounding box center [15, 52] width 13 height 13
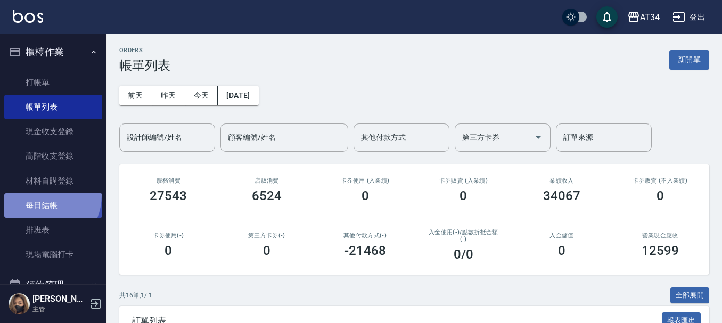
click at [41, 195] on link "每日結帳" at bounding box center [53, 205] width 98 height 25
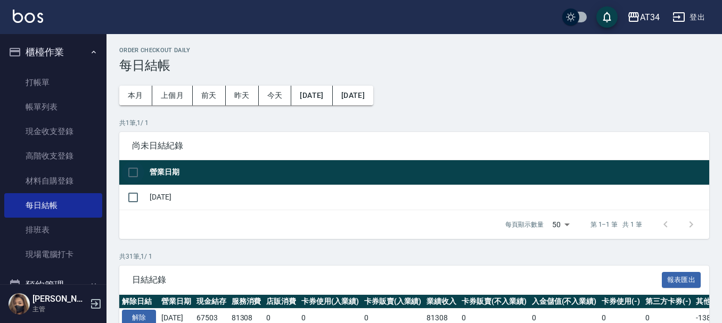
click at [135, 173] on input "checkbox" at bounding box center [133, 172] width 22 height 22
checkbox input "true"
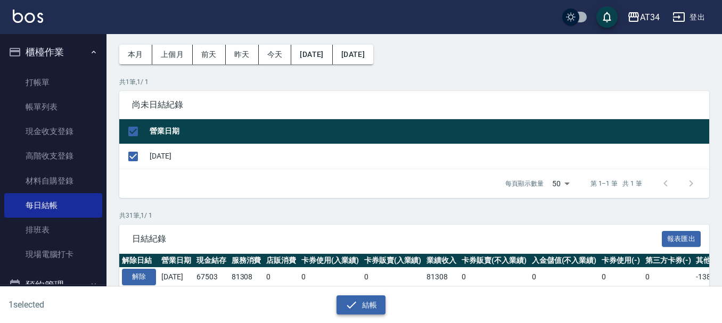
scroll to position [53, 0]
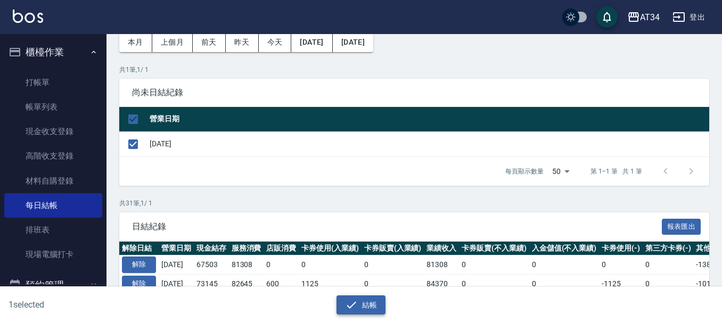
click at [356, 299] on icon "button" at bounding box center [351, 305] width 13 height 13
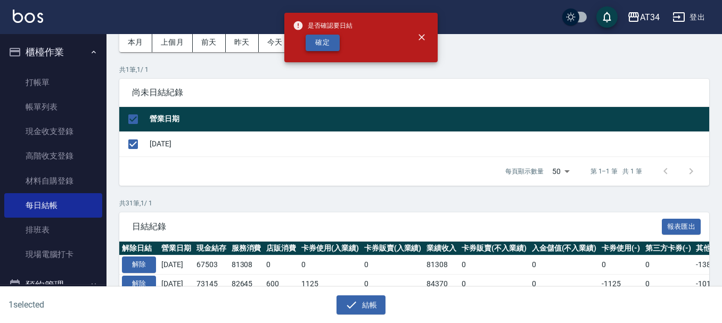
click at [320, 42] on button "確定" at bounding box center [323, 43] width 34 height 17
checkbox input "false"
